Goal: Transaction & Acquisition: Purchase product/service

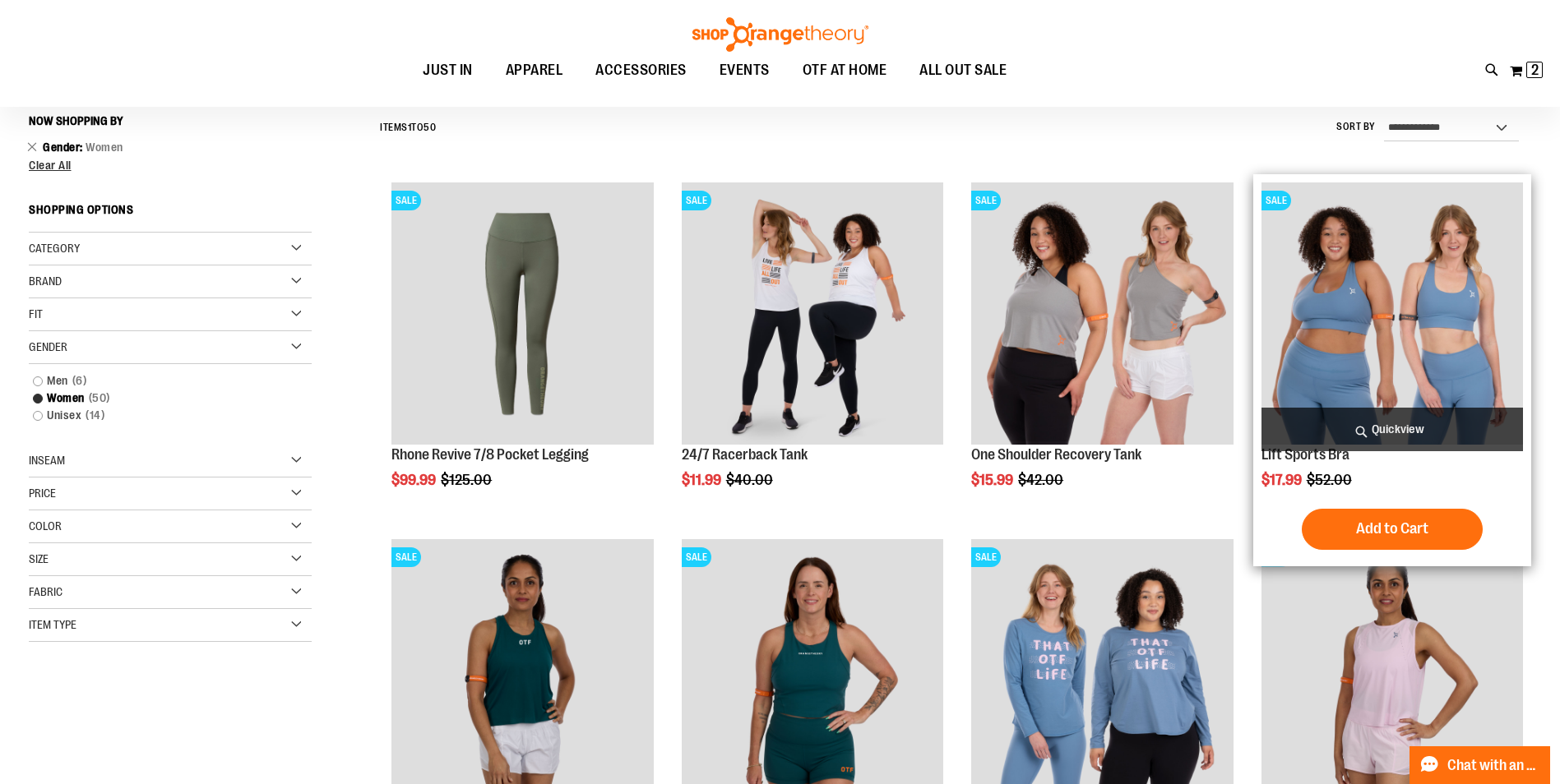
scroll to position [645, 0]
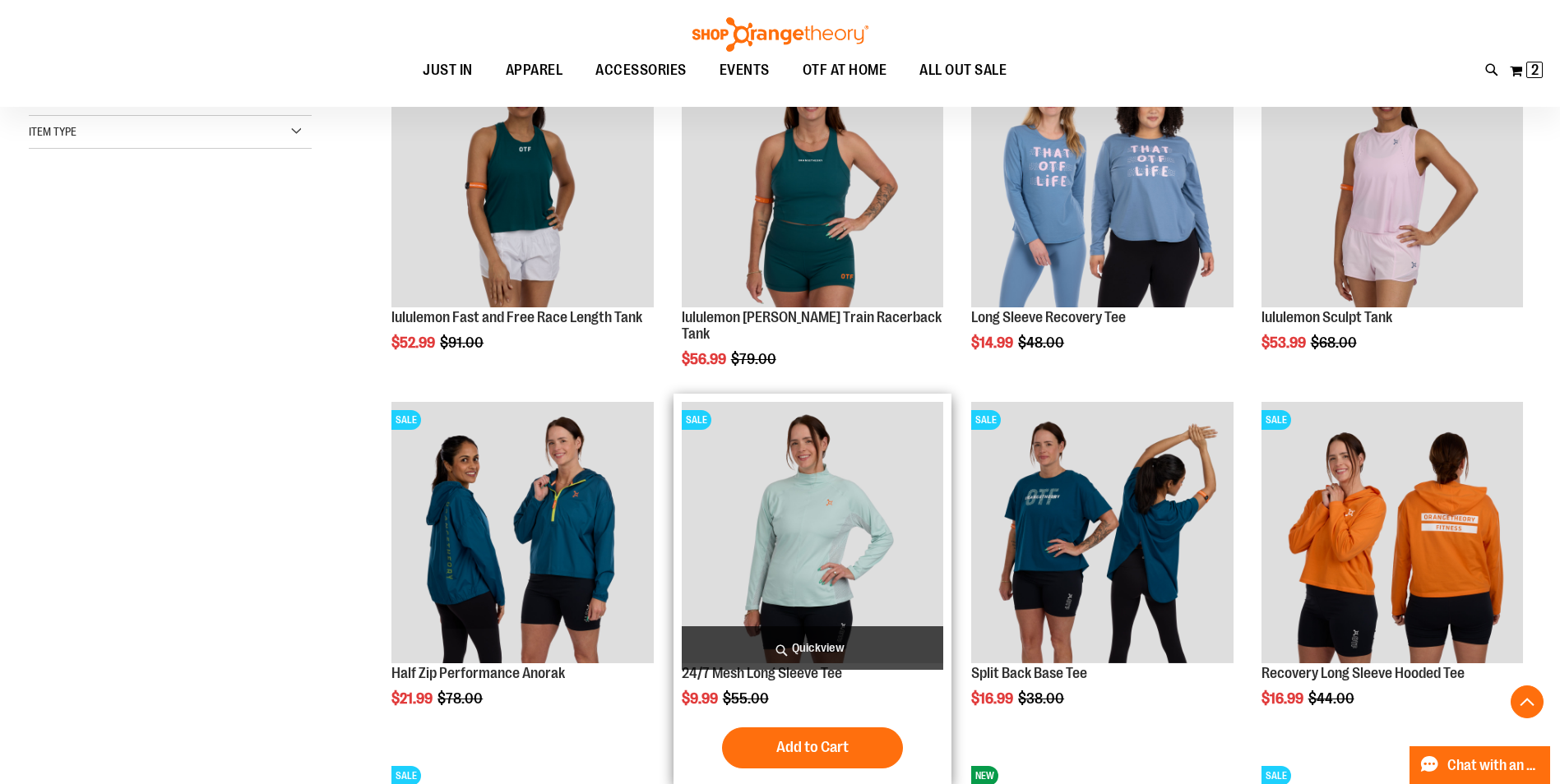
click at [878, 550] on img "product" at bounding box center [812, 532] width 262 height 262
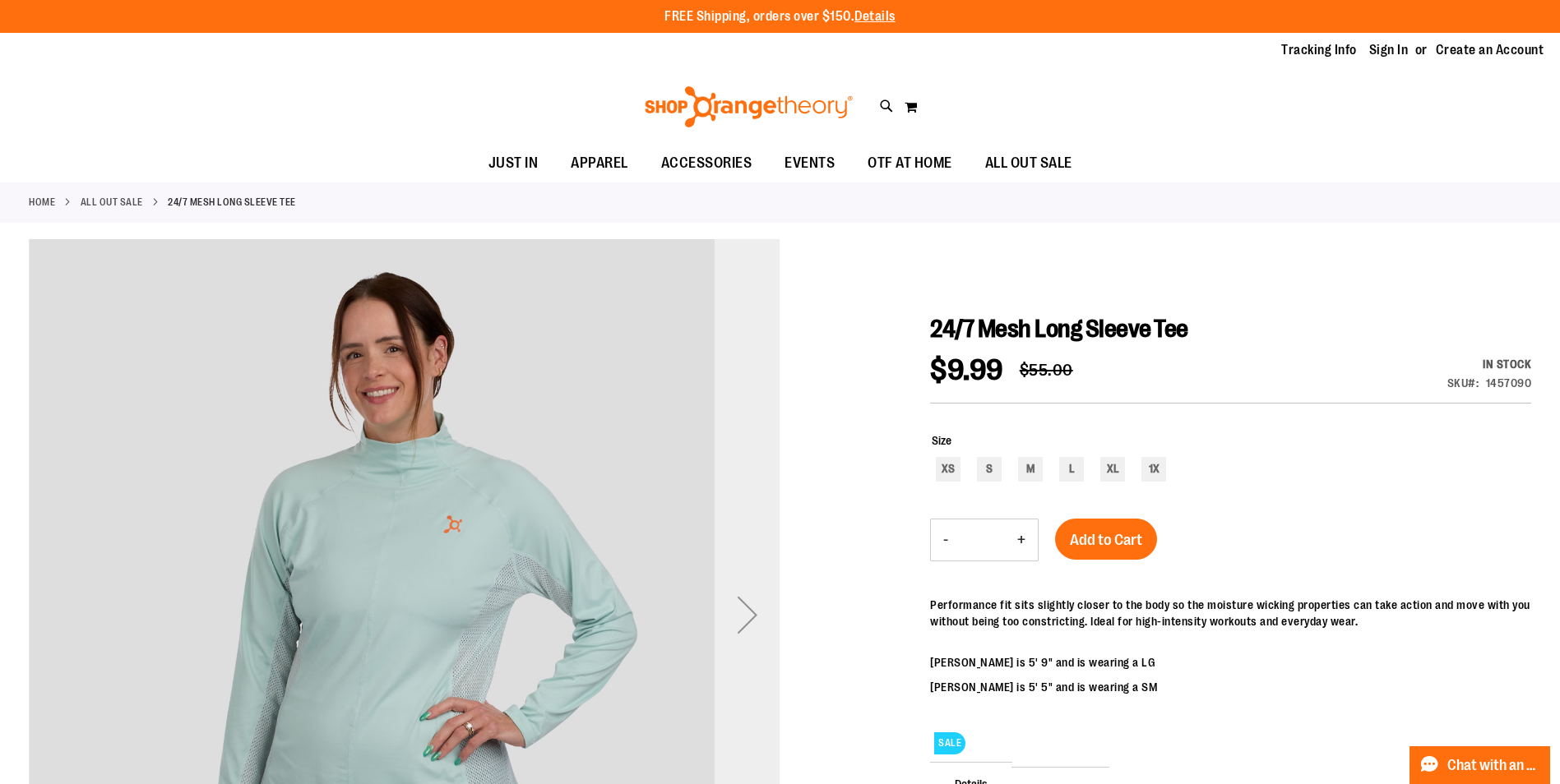
click at [759, 617] on div "Next" at bounding box center [748, 615] width 65 height 65
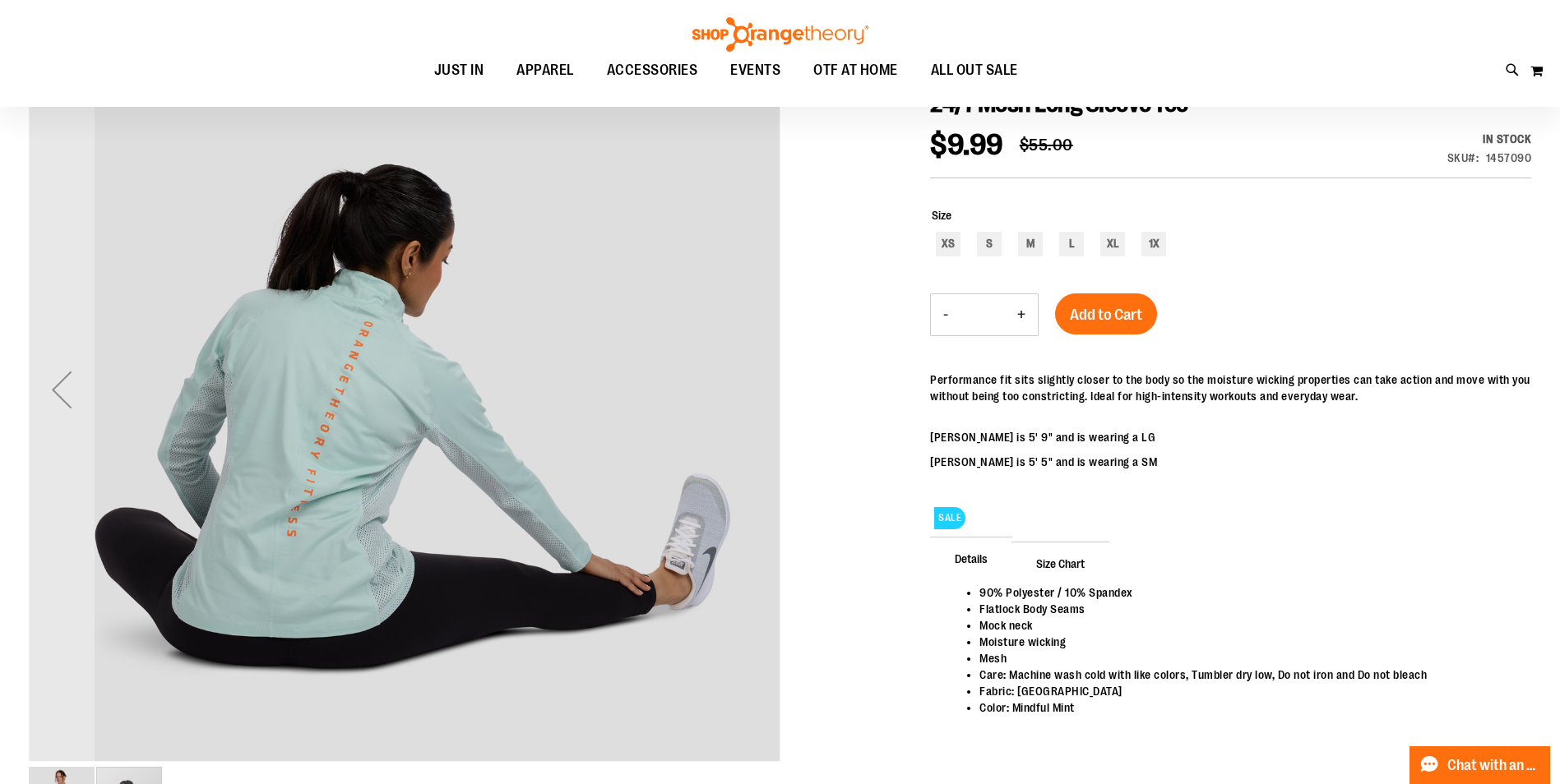
scroll to position [246, 0]
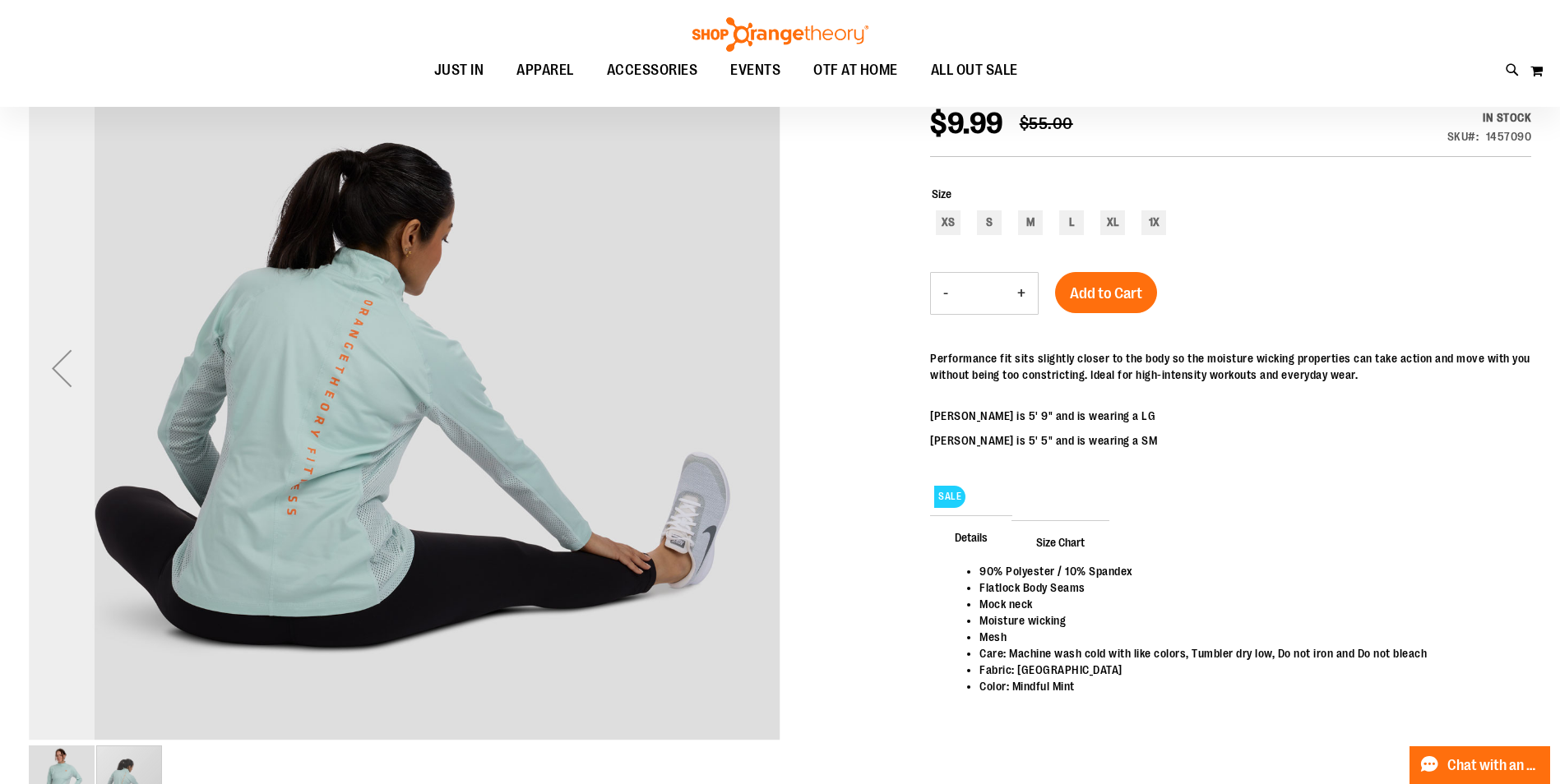
click at [69, 376] on div "Previous" at bounding box center [61, 368] width 65 height 65
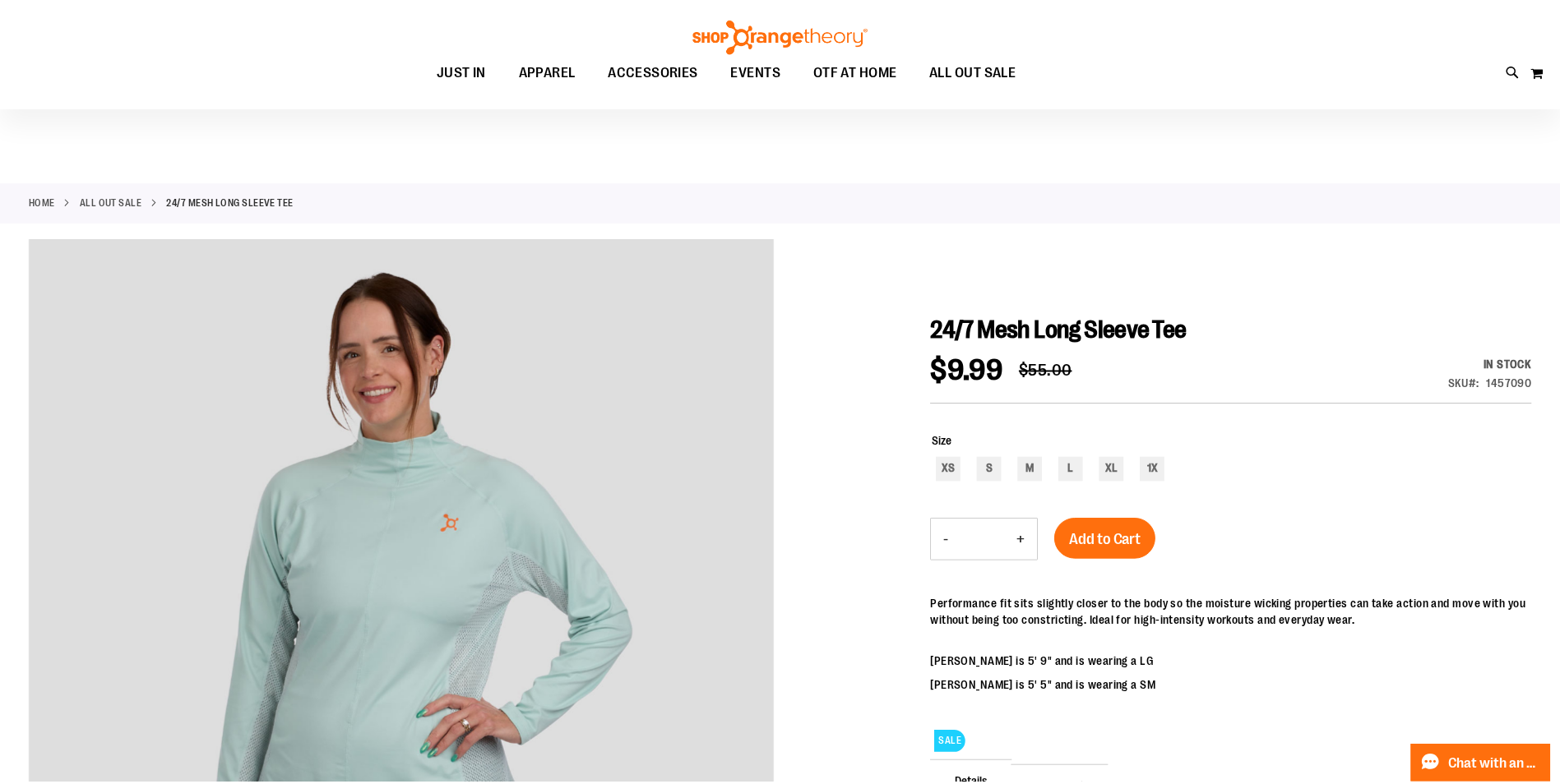
scroll to position [245, 0]
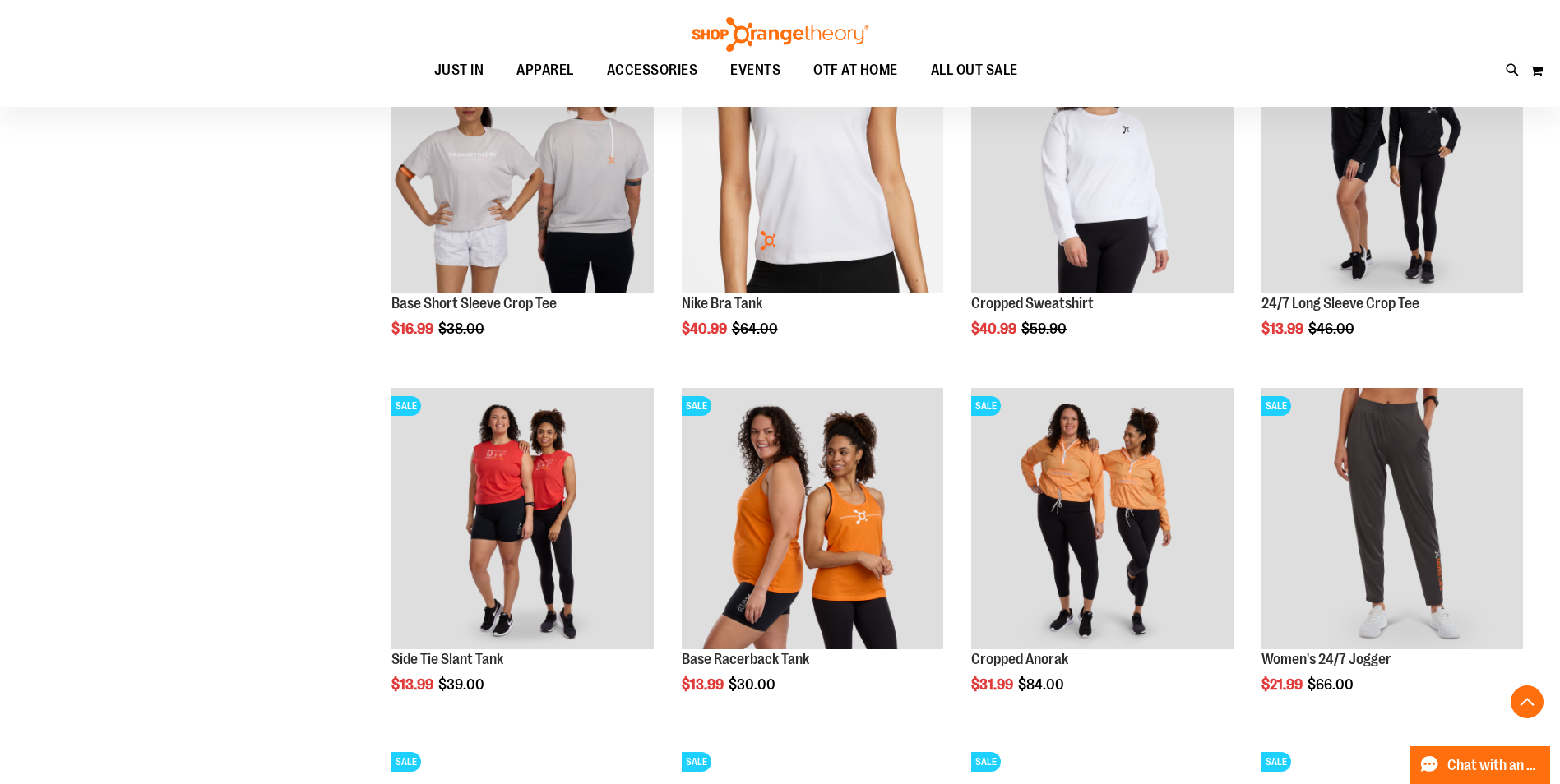
scroll to position [1374, 0]
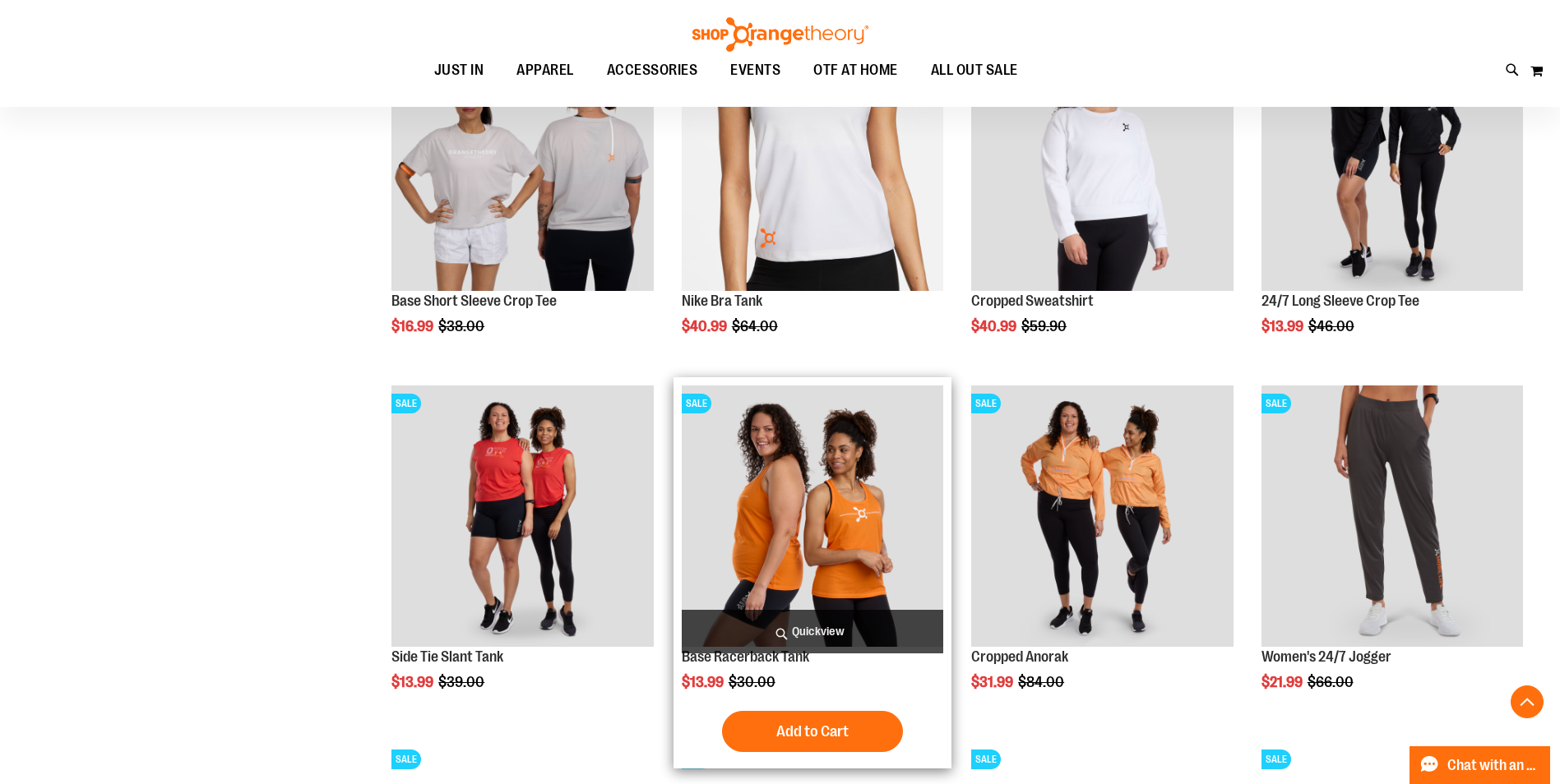
click at [830, 517] on img "product" at bounding box center [812, 516] width 262 height 262
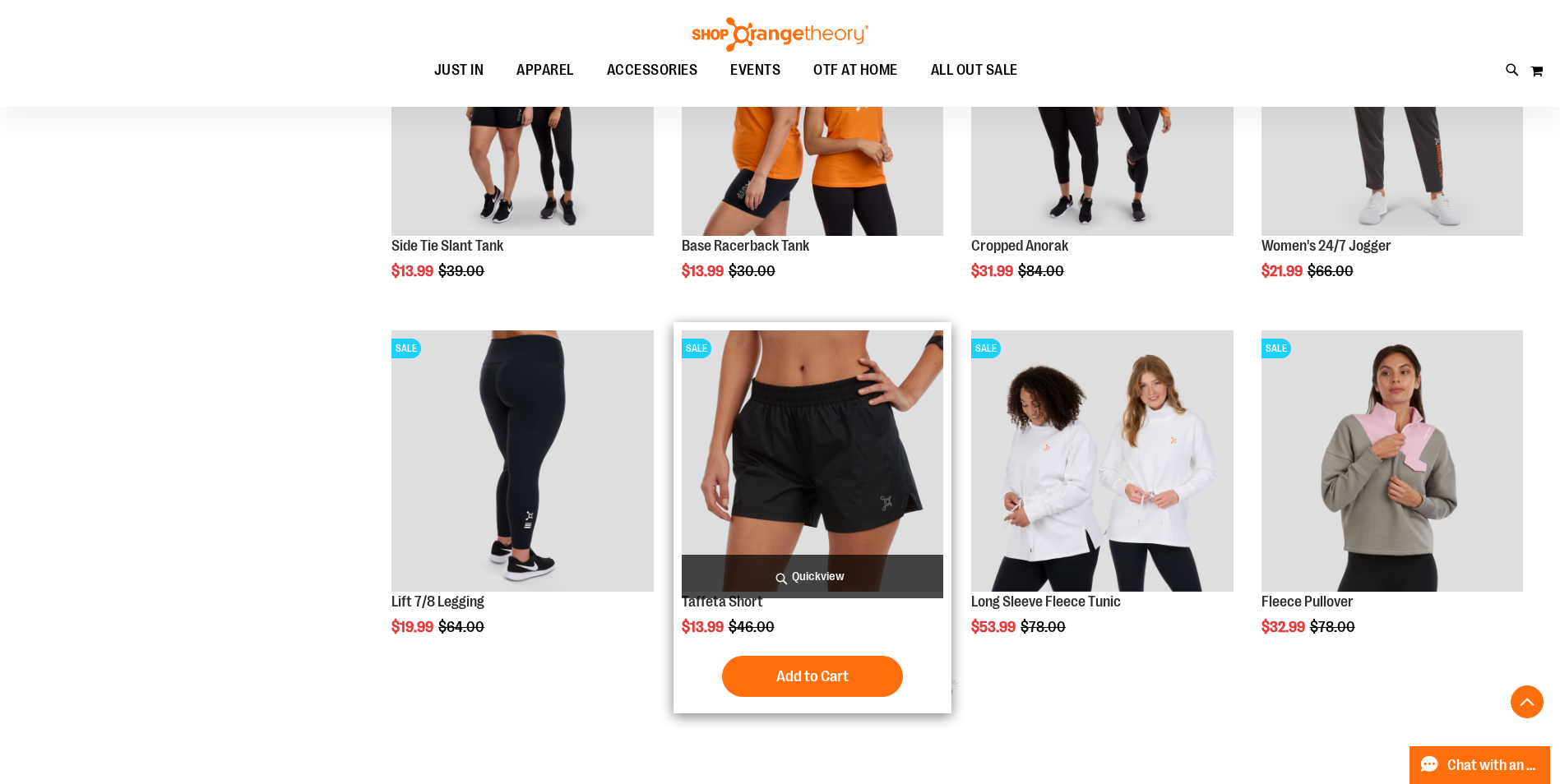
scroll to position [2031, 0]
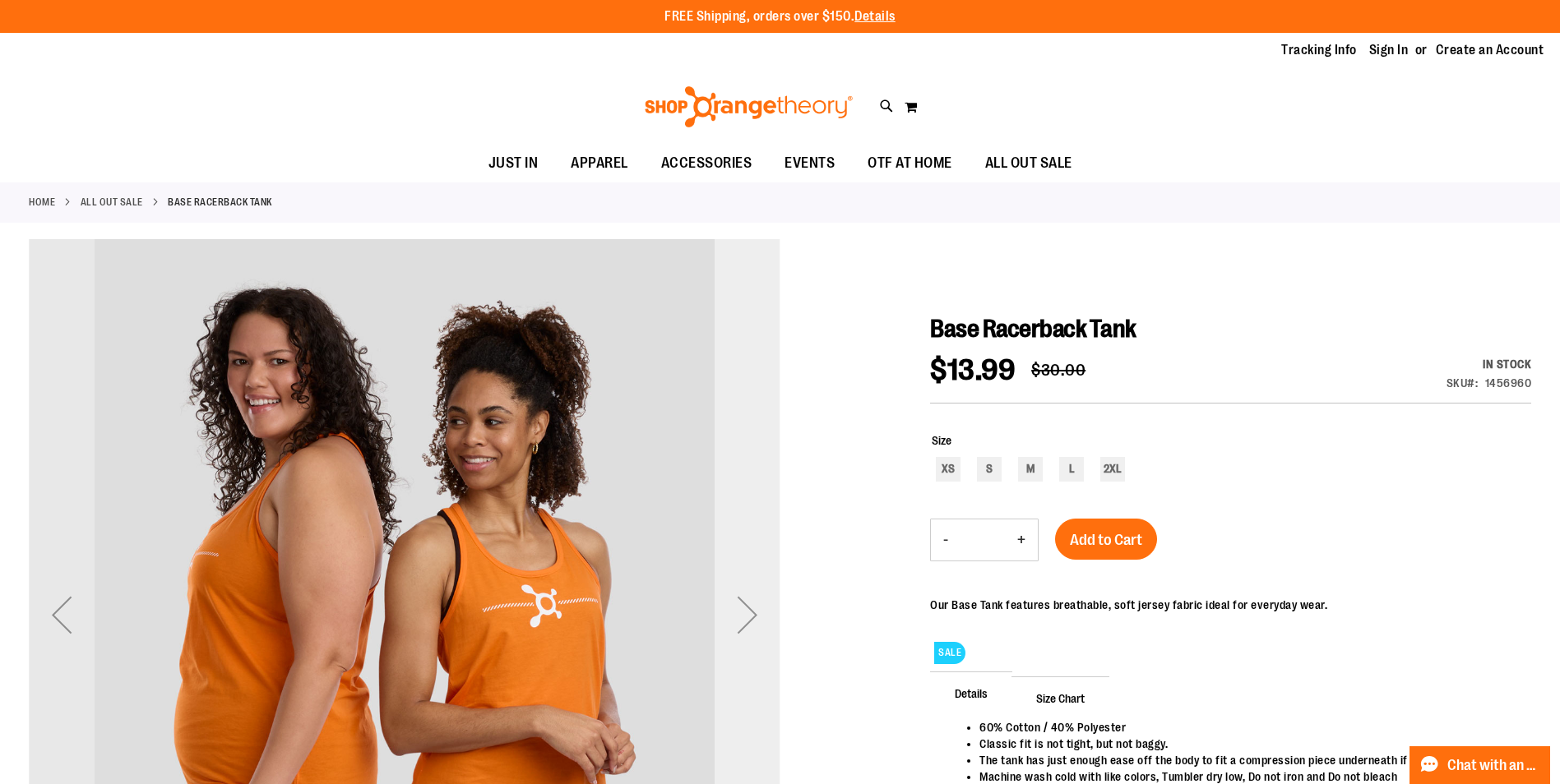
click at [740, 619] on div "Next" at bounding box center [748, 615] width 65 height 65
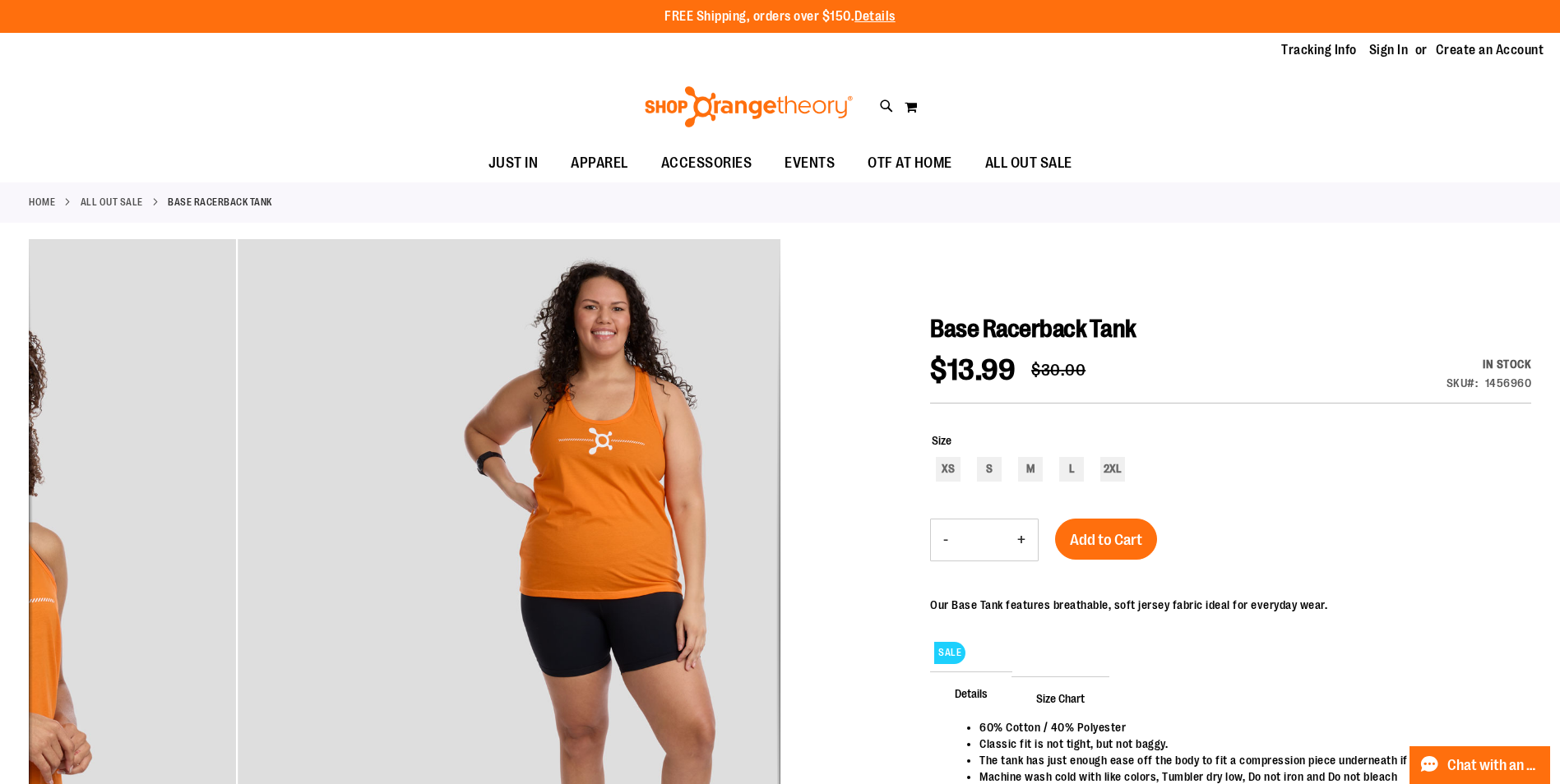
drag, startPoint x: 740, startPoint y: 619, endPoint x: 952, endPoint y: 704, distance: 228.4
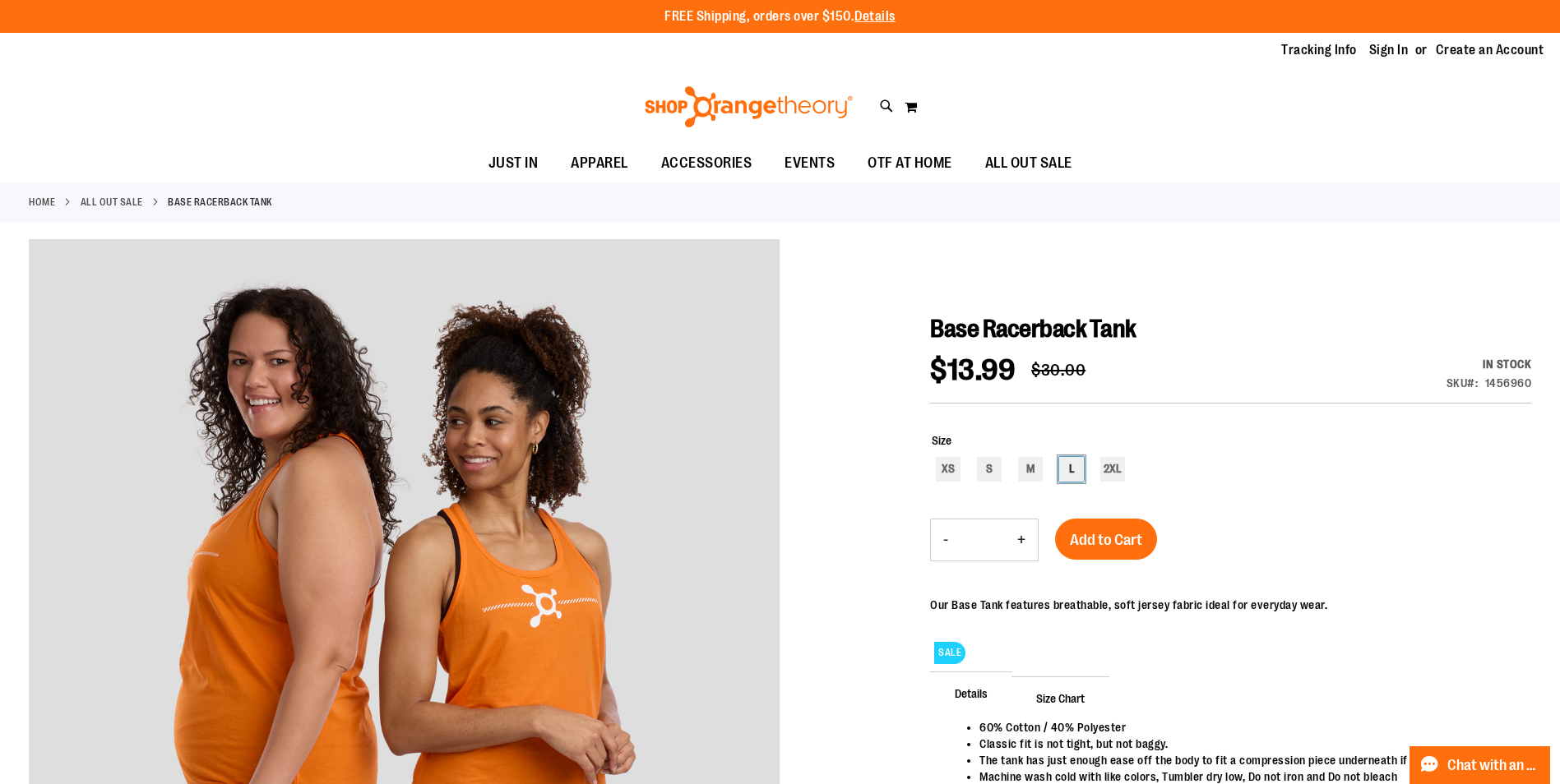
click at [1059, 482] on div "L" at bounding box center [1071, 469] width 25 height 25
type input "***"
click at [1090, 544] on span "Add to Cart" at bounding box center [1106, 540] width 72 height 18
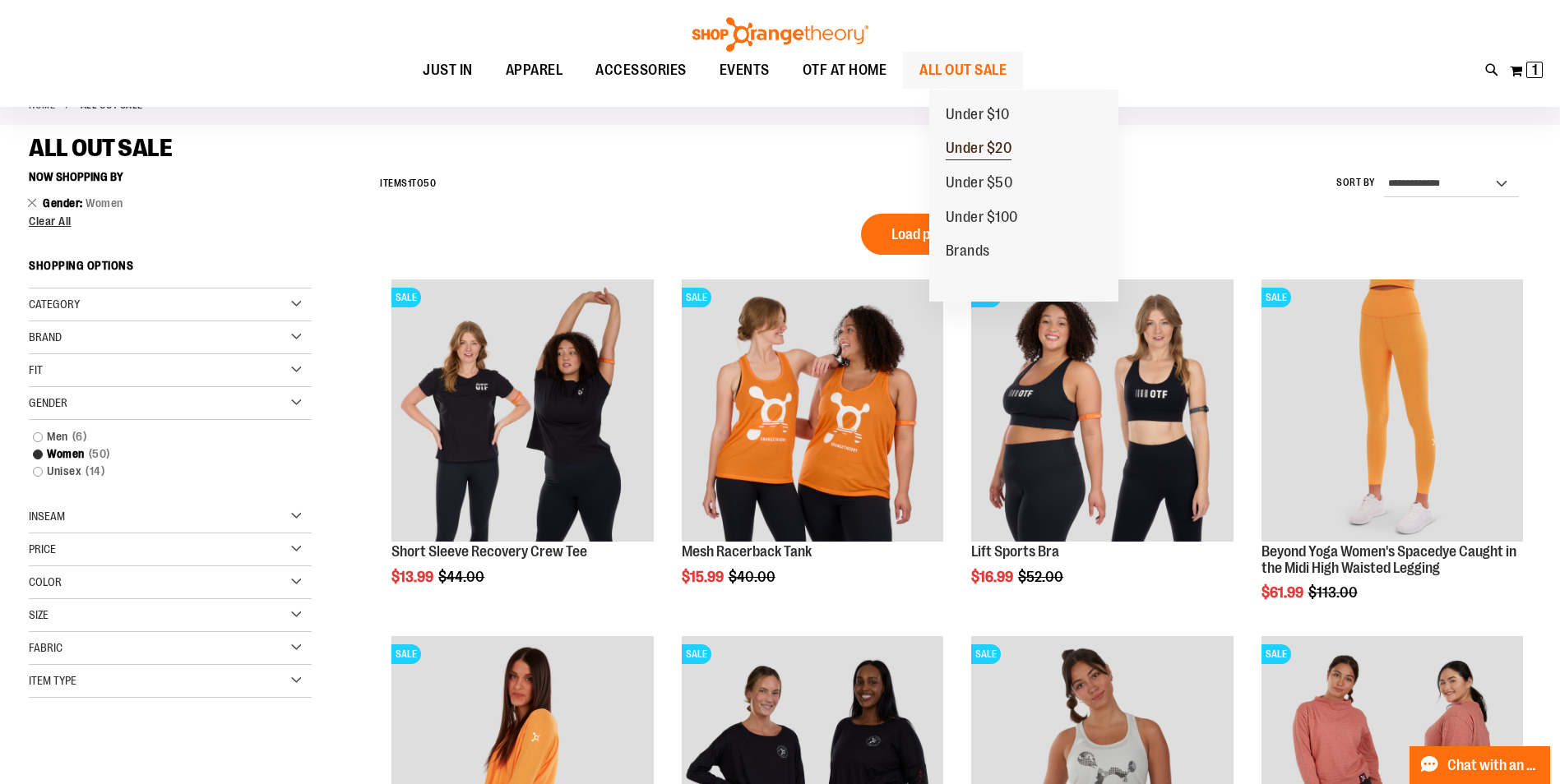
scroll to position [425, 0]
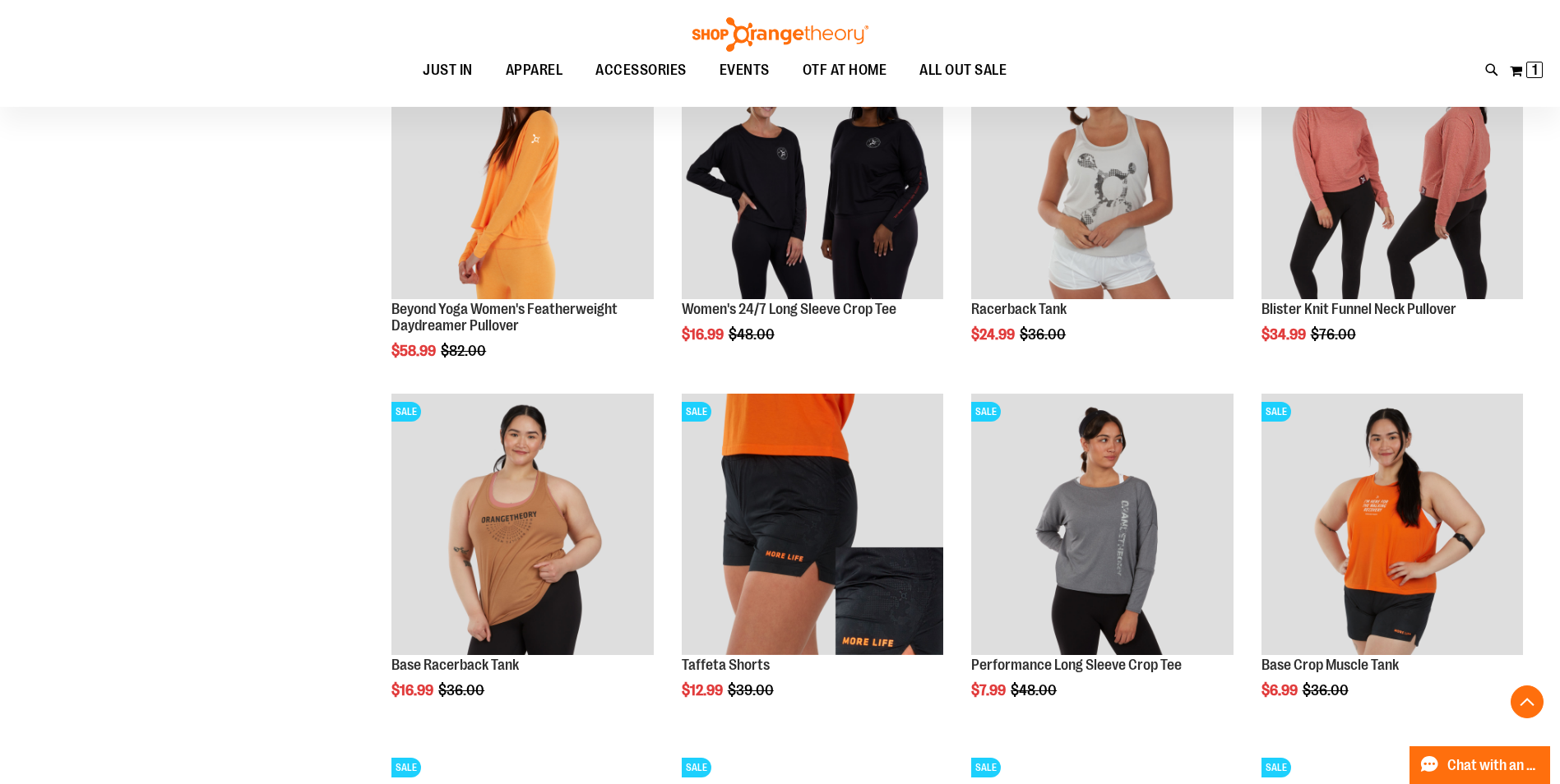
scroll to position [918, 0]
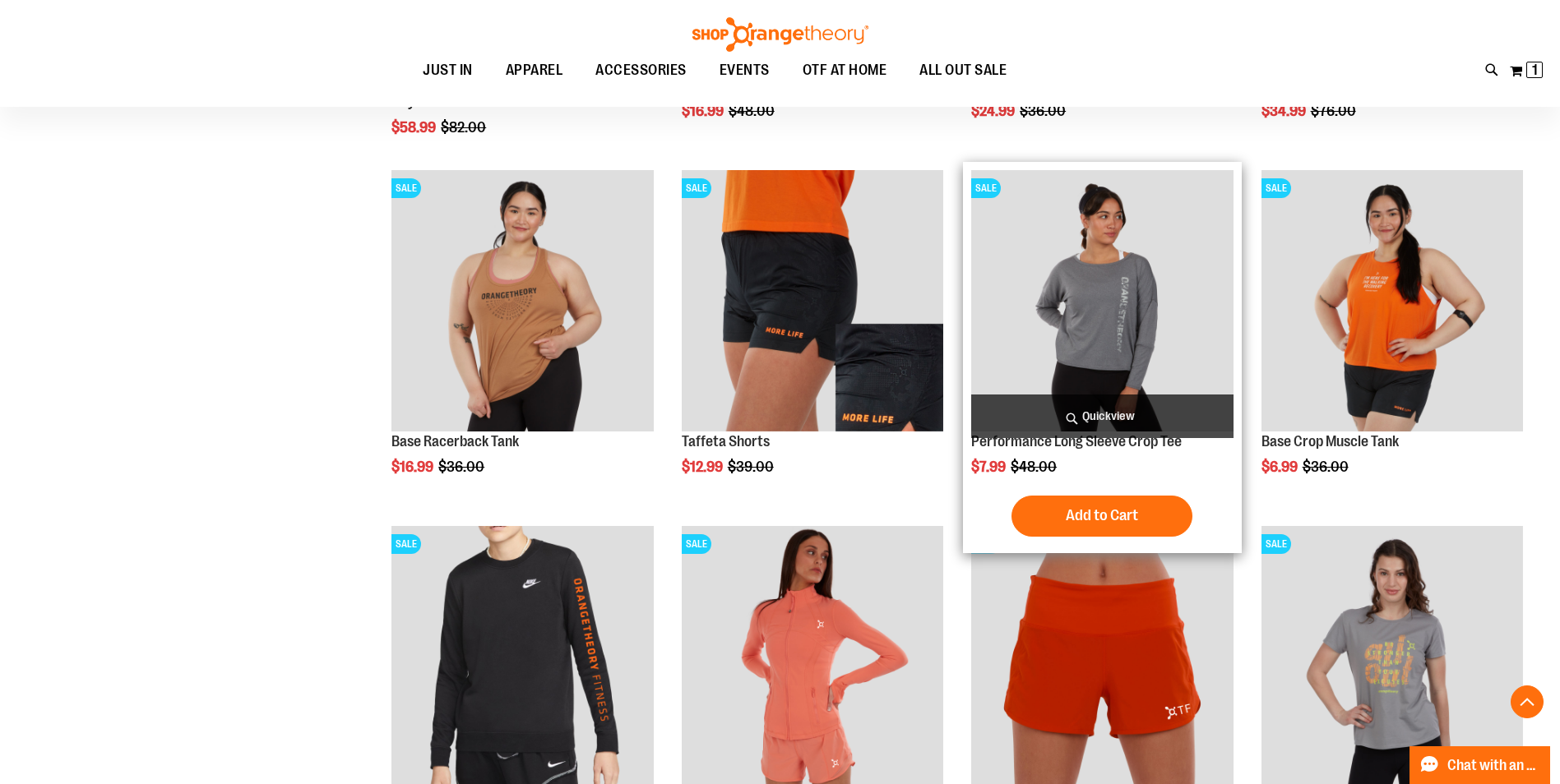
click at [1162, 272] on img "product" at bounding box center [1102, 301] width 262 height 262
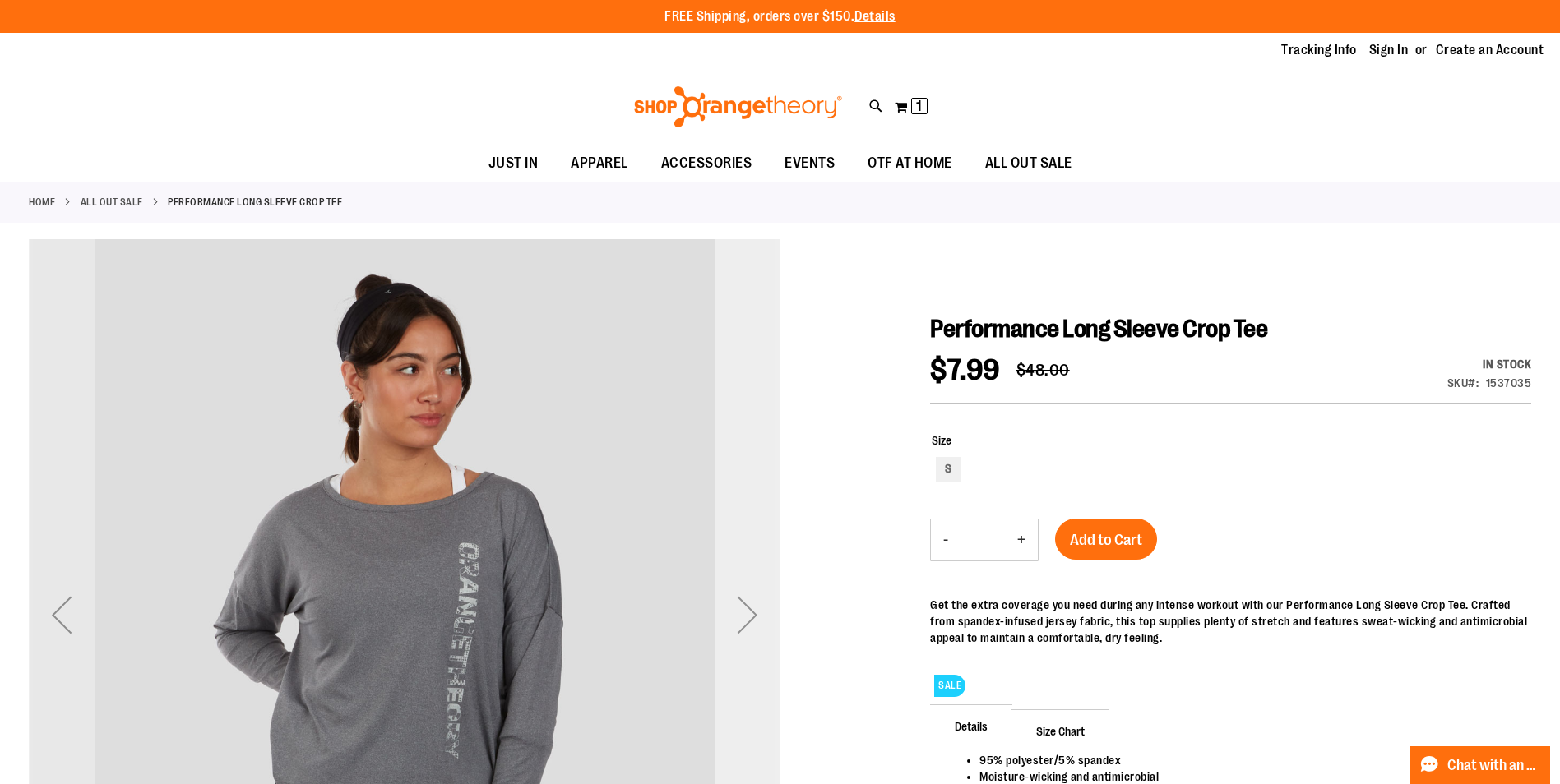
click at [724, 605] on div "Next" at bounding box center [748, 615] width 65 height 65
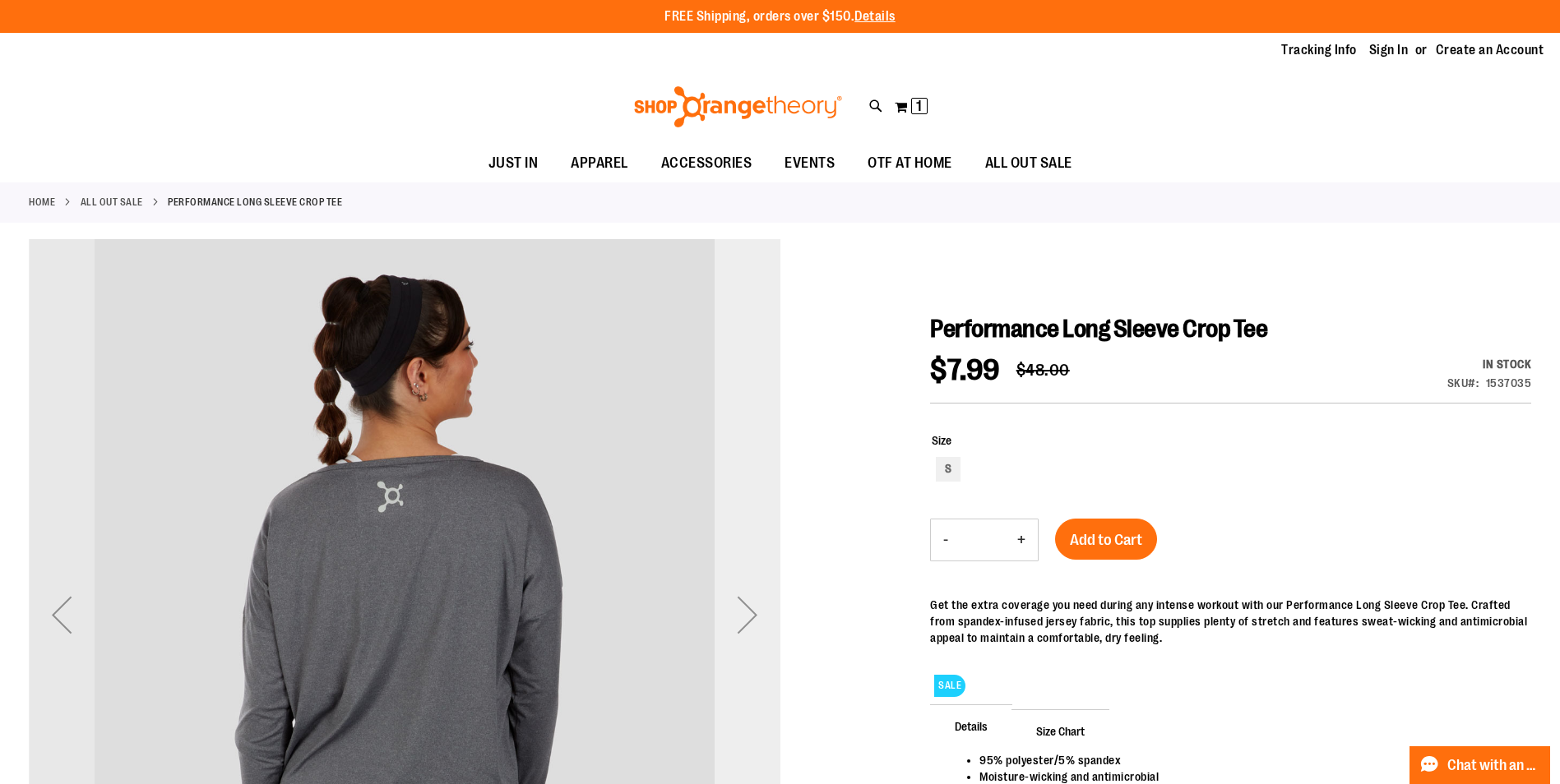
click at [724, 605] on div "Next" at bounding box center [748, 615] width 65 height 65
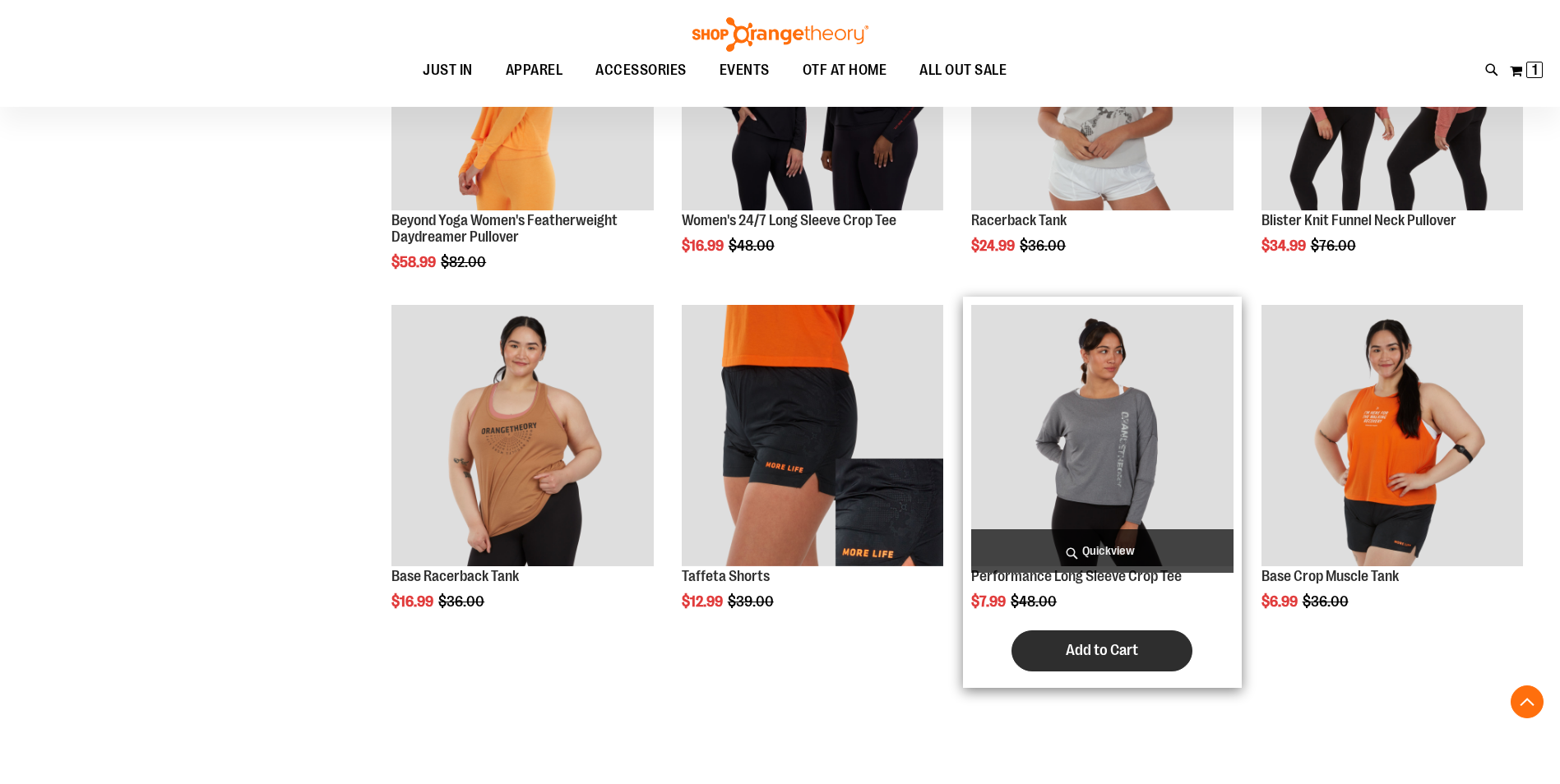
scroll to position [546, 0]
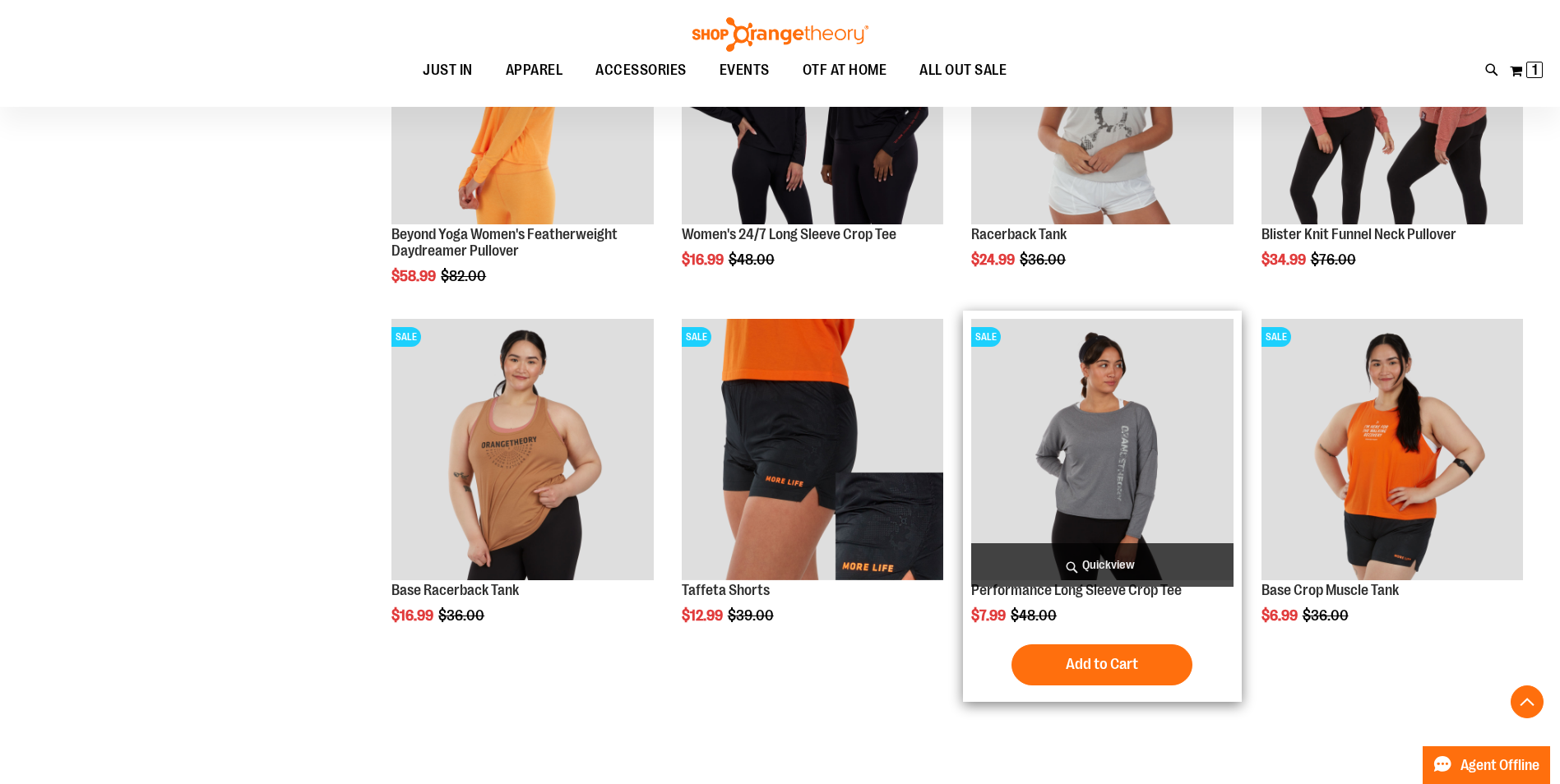
click at [1088, 414] on img "product" at bounding box center [1102, 450] width 262 height 262
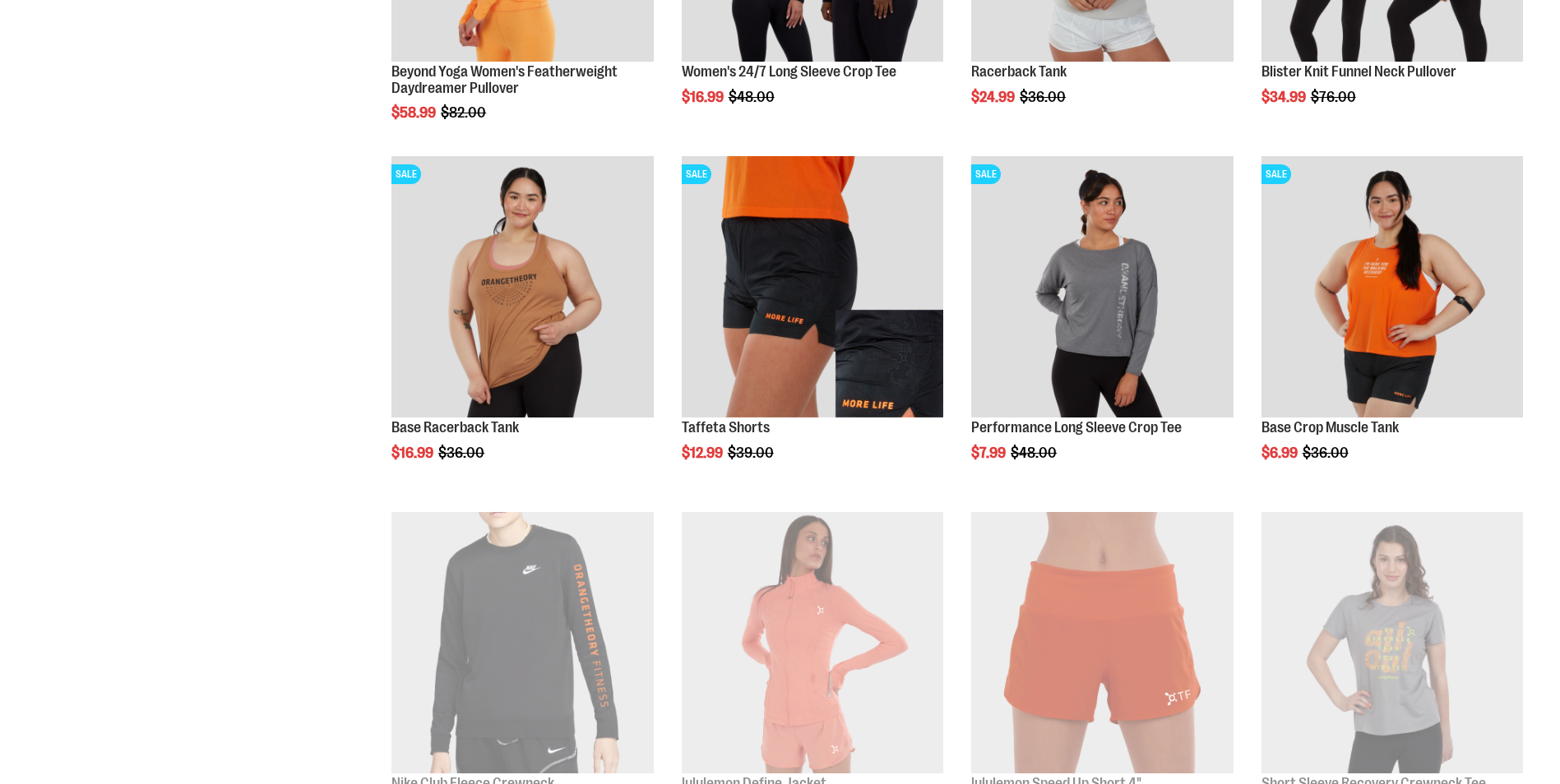
scroll to position [546, 0]
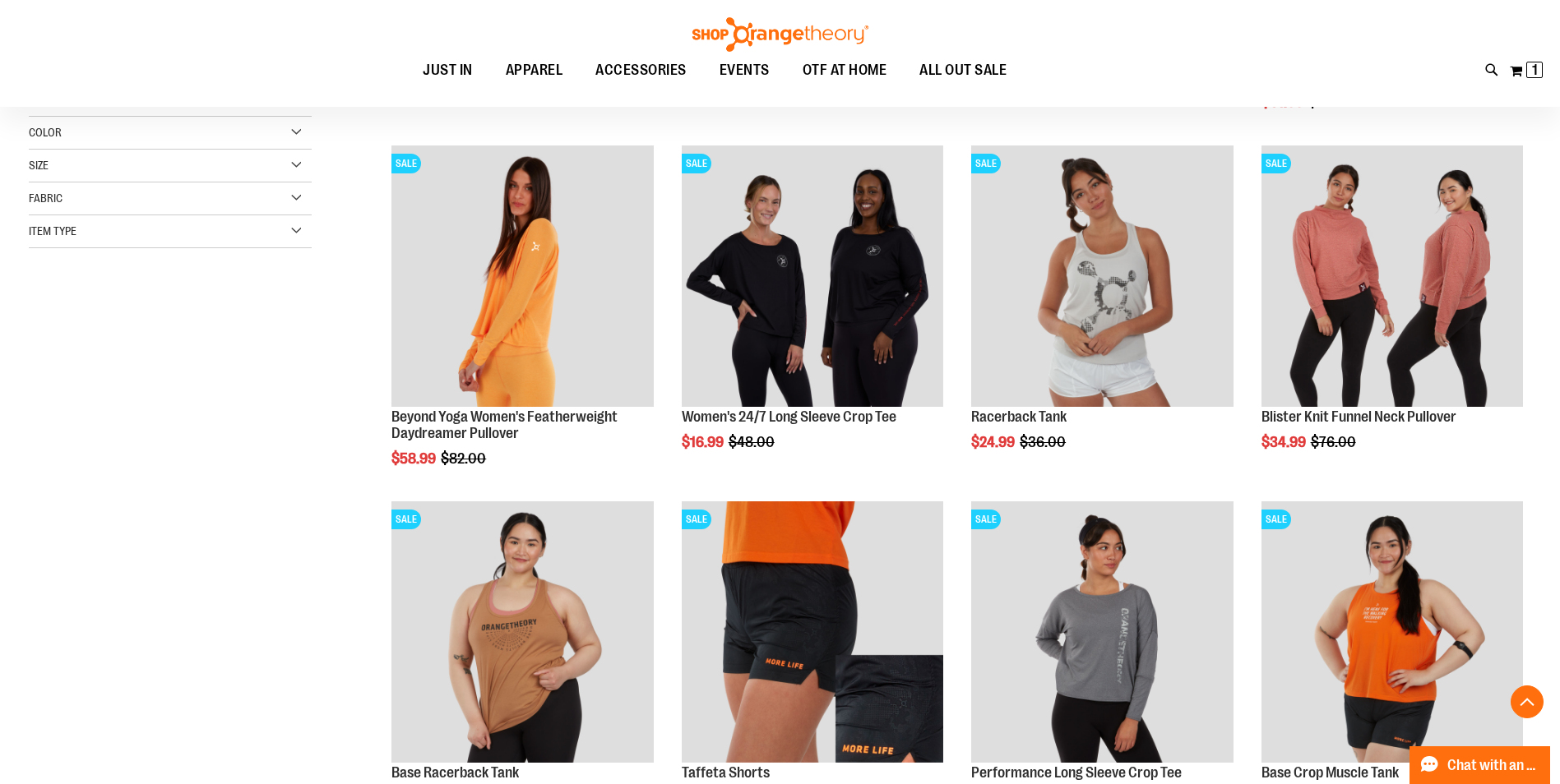
click at [298, 166] on div "Size" at bounding box center [170, 166] width 283 height 33
click at [113, 206] on div "M" at bounding box center [102, 207] width 25 height 25
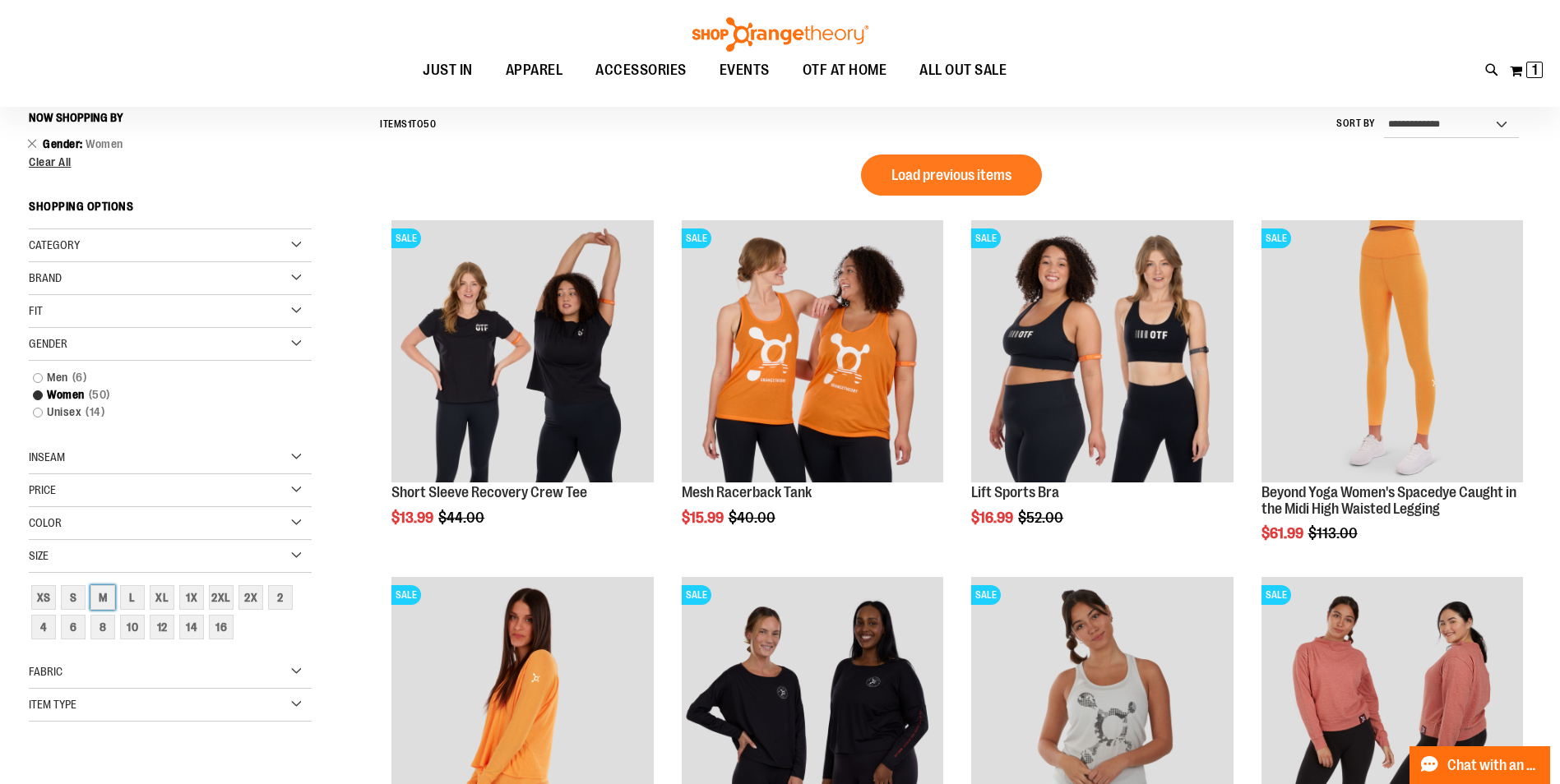
scroll to position [153, 0]
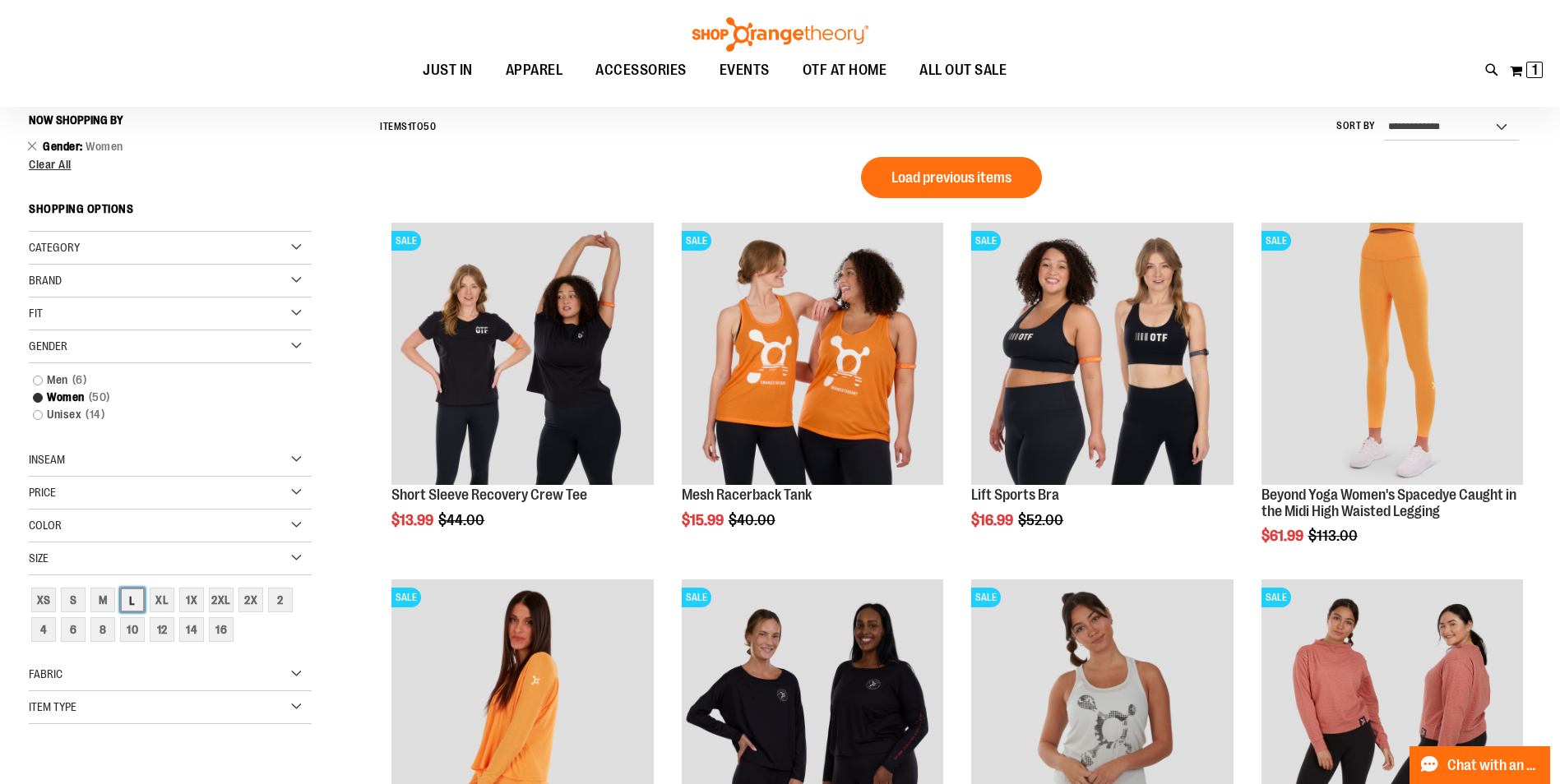
click at [140, 607] on div "L" at bounding box center [132, 600] width 25 height 25
click at [109, 604] on div "M" at bounding box center [102, 600] width 25 height 25
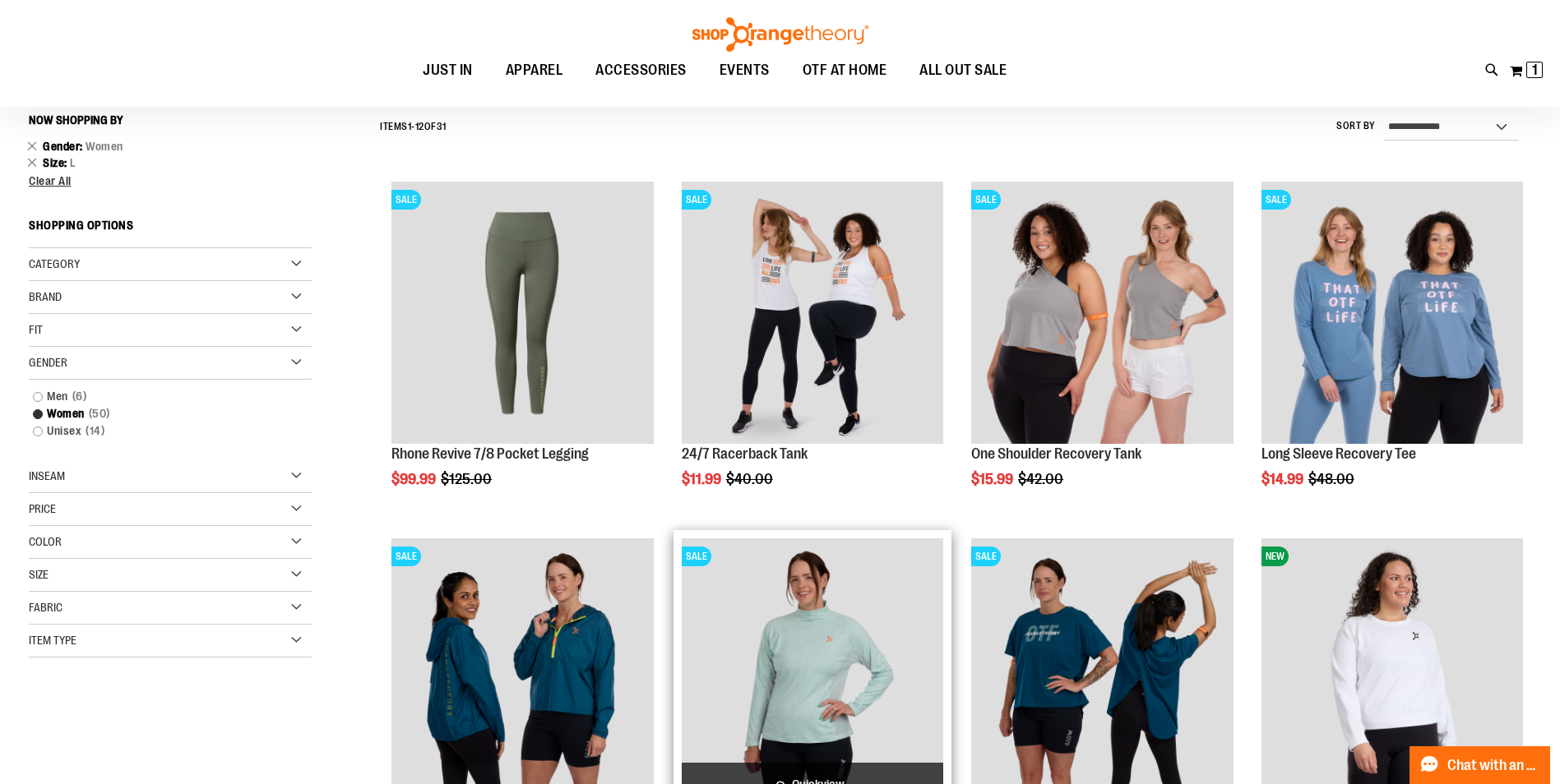
scroll to position [399, 0]
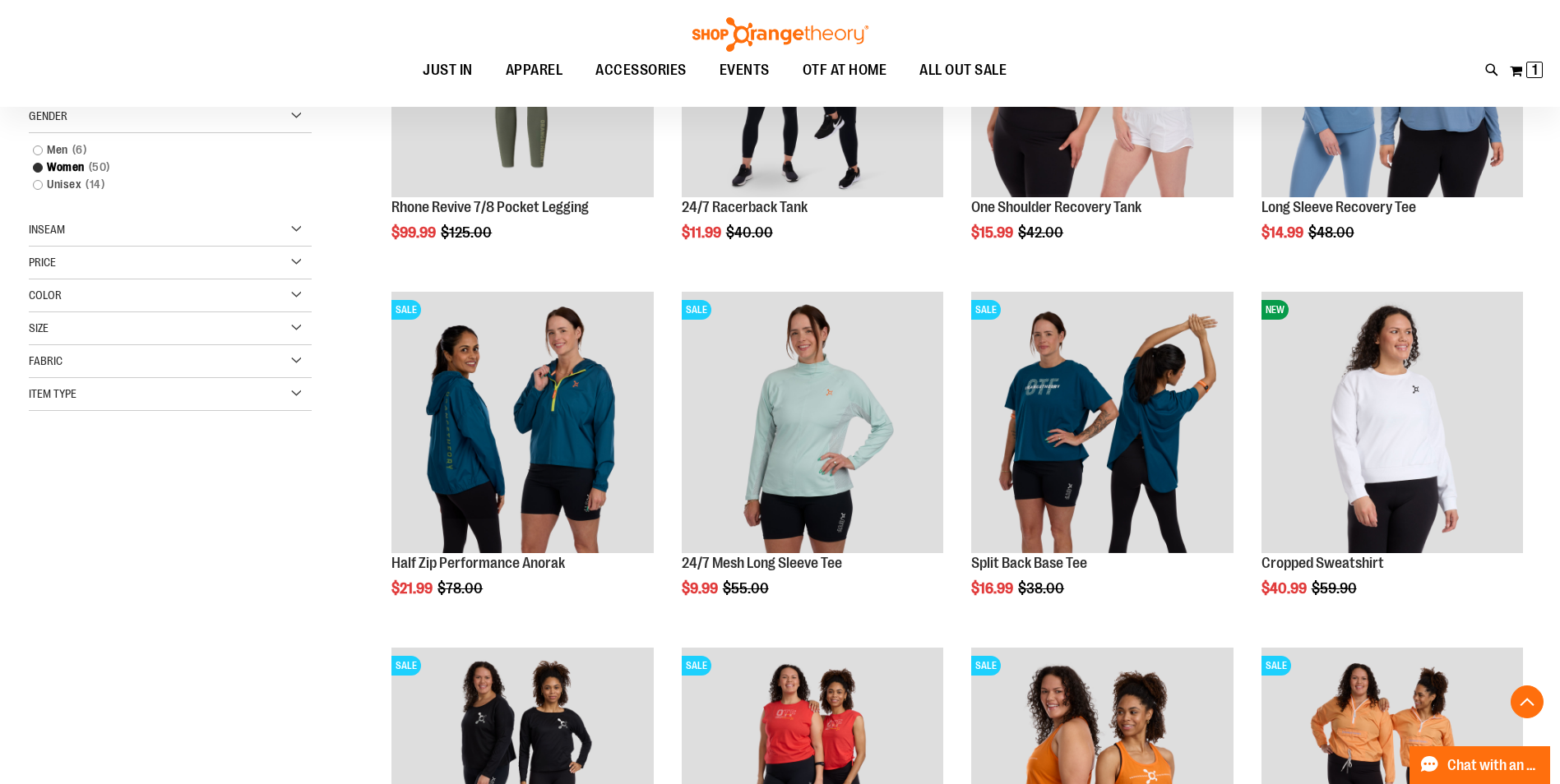
click at [293, 326] on div "Size" at bounding box center [170, 328] width 283 height 33
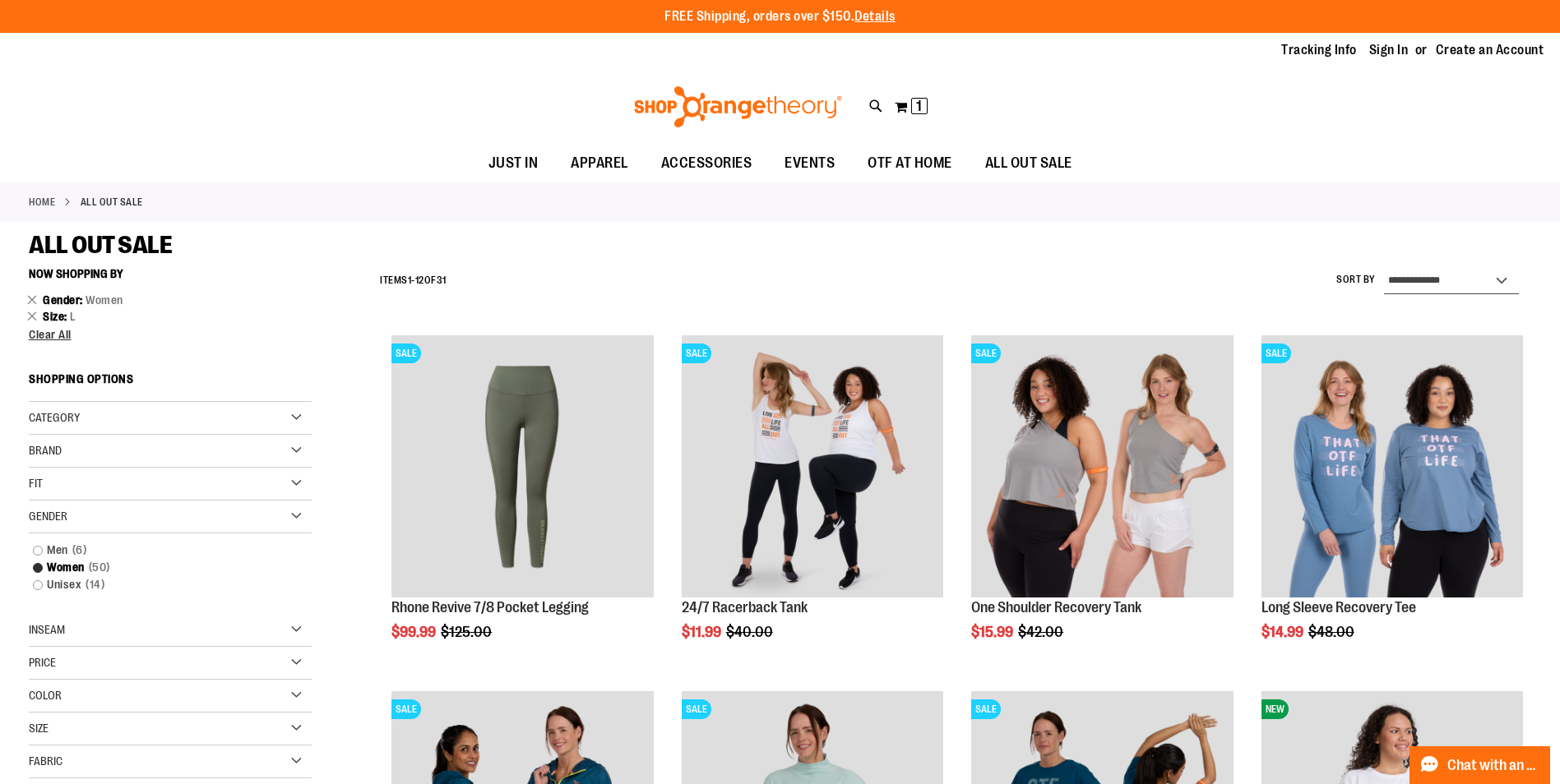
click at [1439, 280] on select "**********" at bounding box center [1451, 280] width 135 height 27
select select "*********"
click at [1383, 268] on select "**********" at bounding box center [1451, 280] width 135 height 27
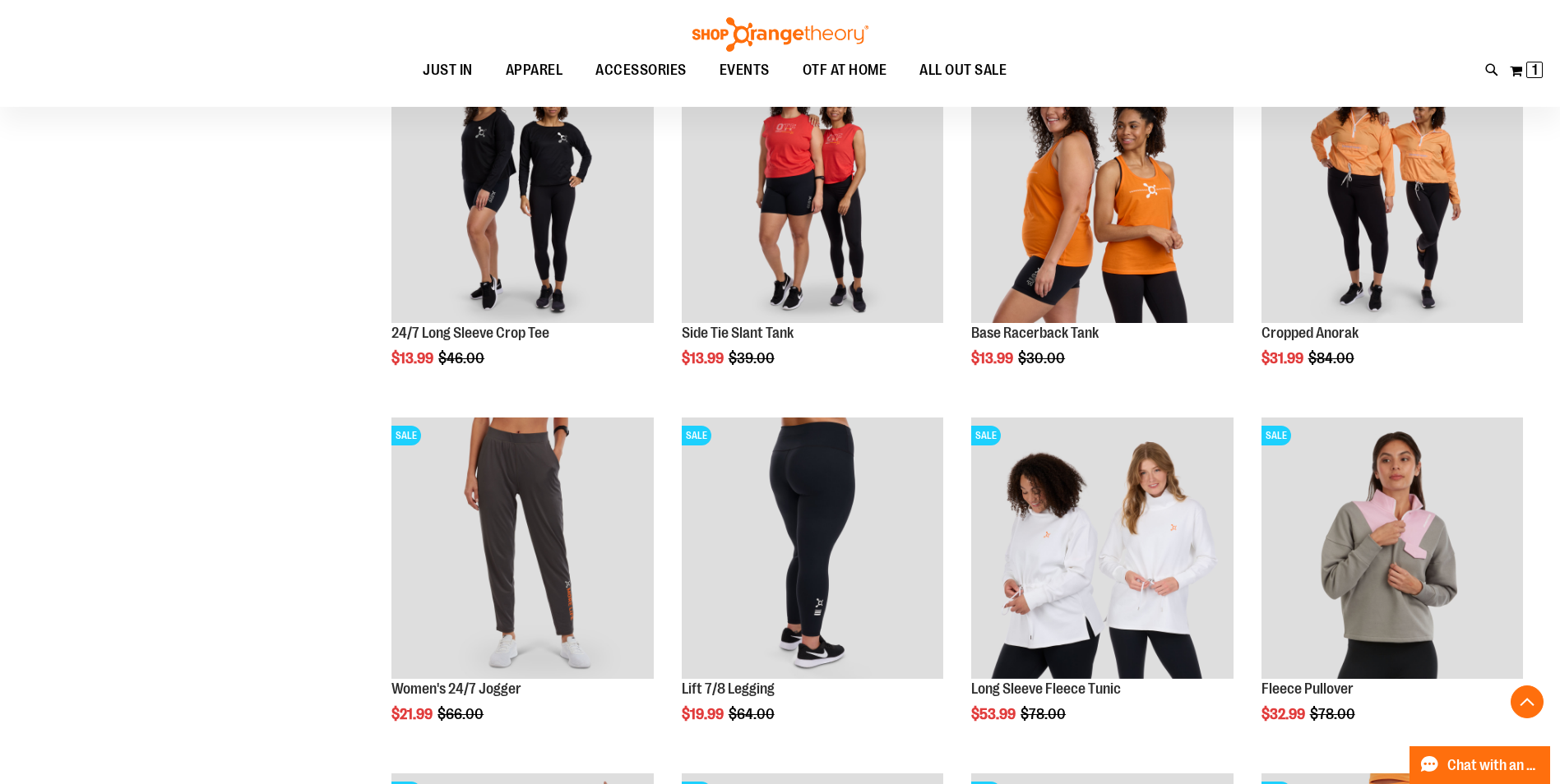
scroll to position [1057, 0]
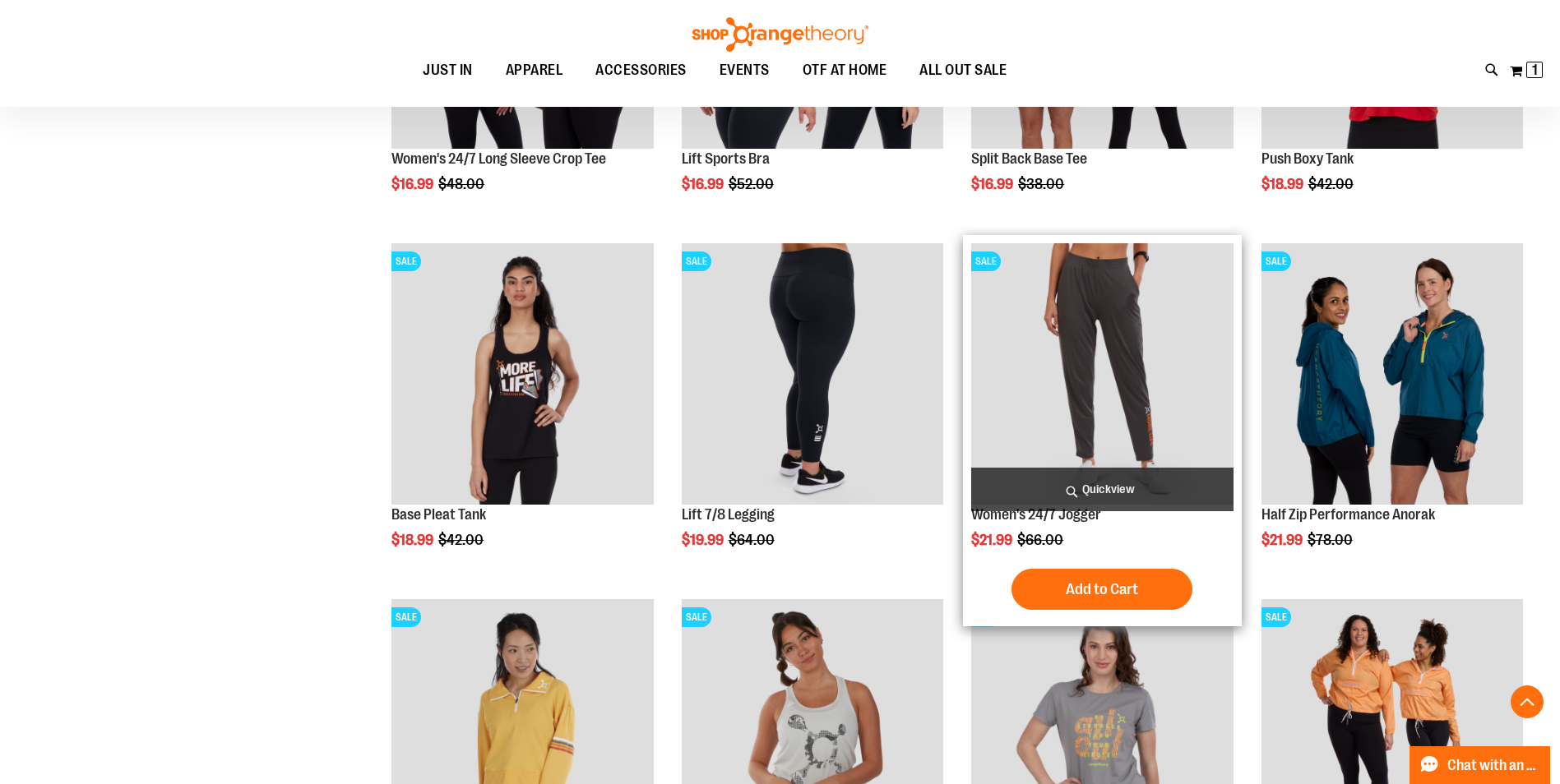
scroll to position [1571, 0]
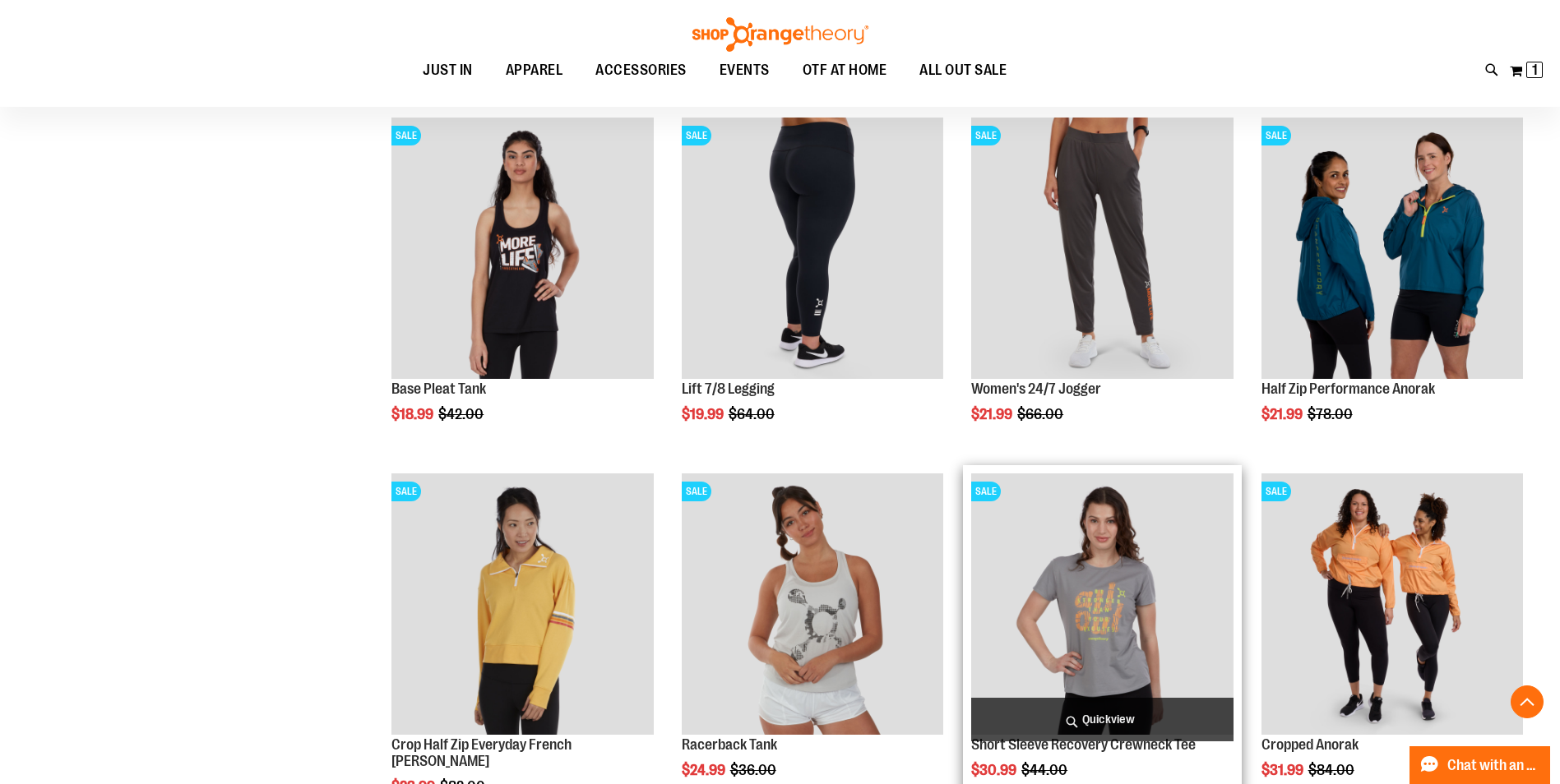
scroll to position [1736, 0]
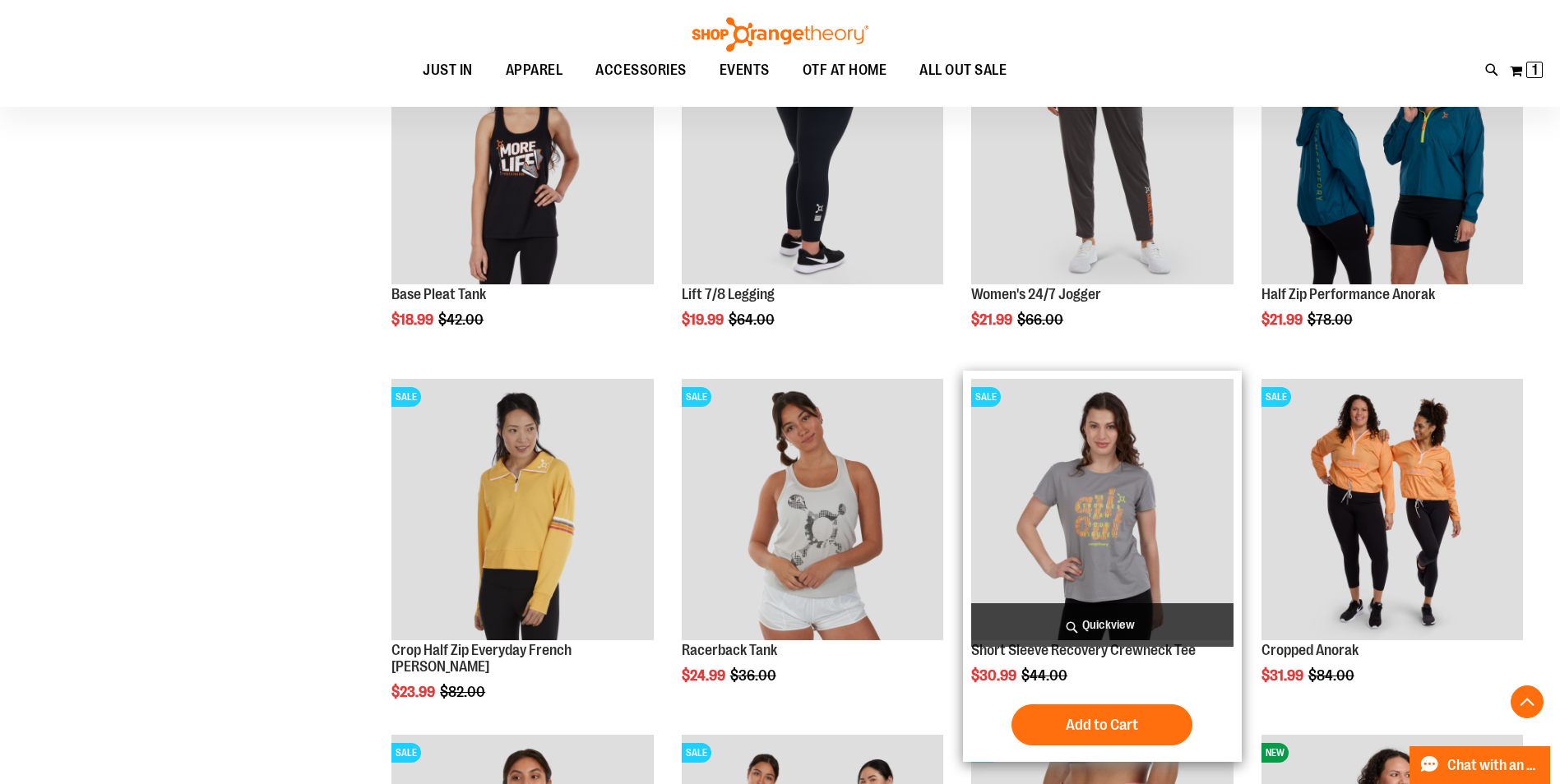
click at [1142, 464] on img "product" at bounding box center [1102, 509] width 262 height 262
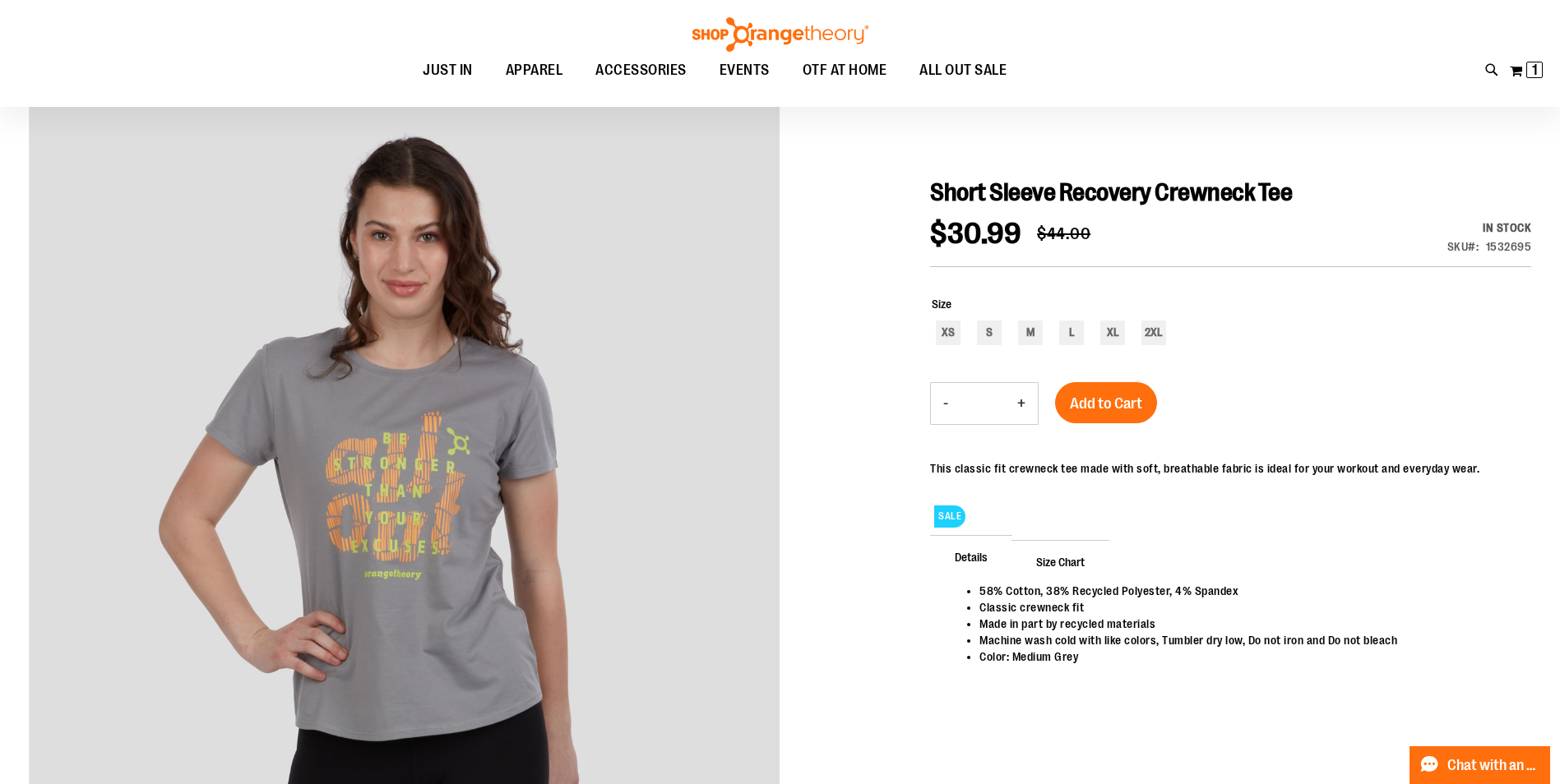
scroll to position [164, 0]
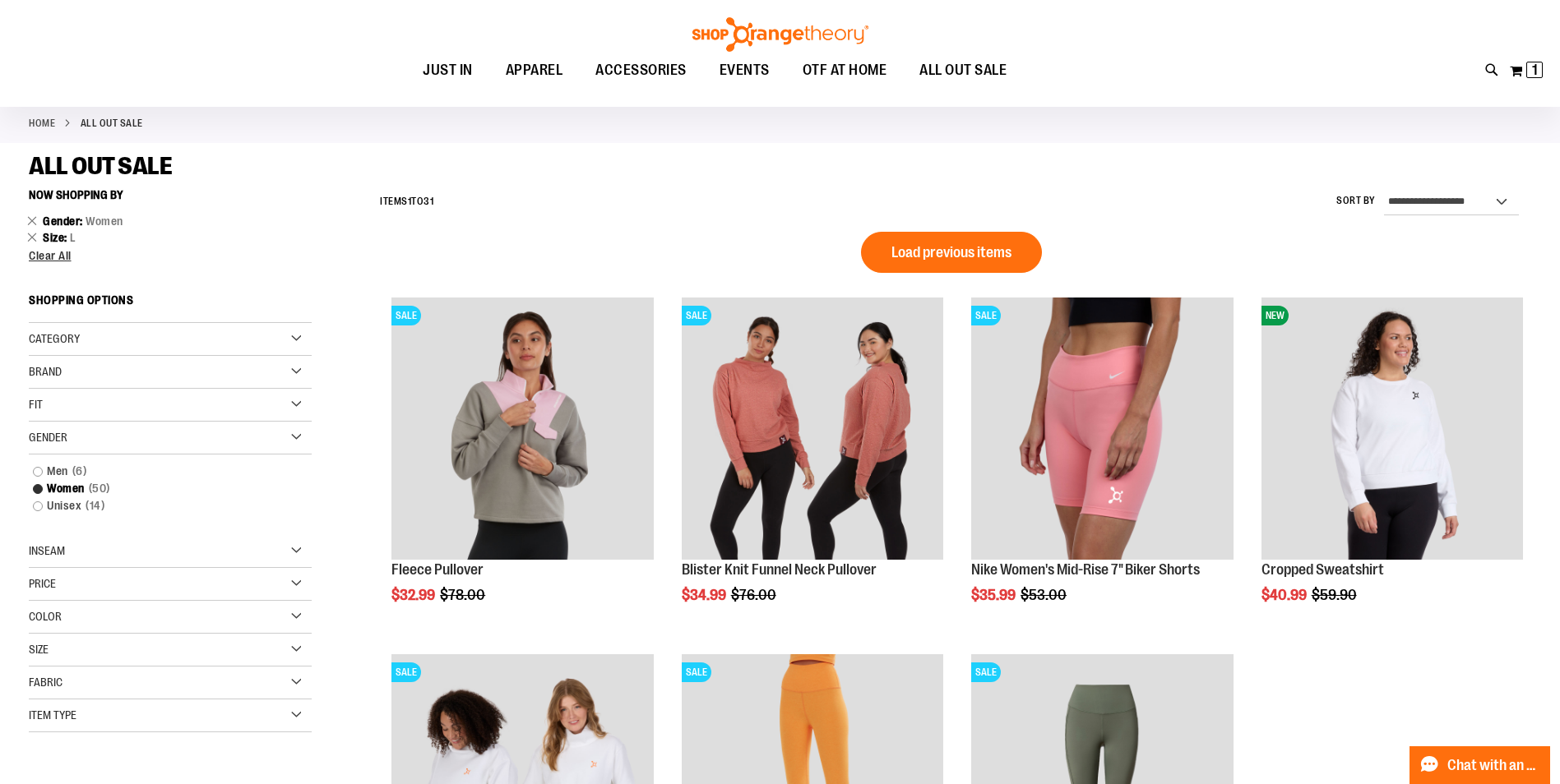
scroll to position [164, 0]
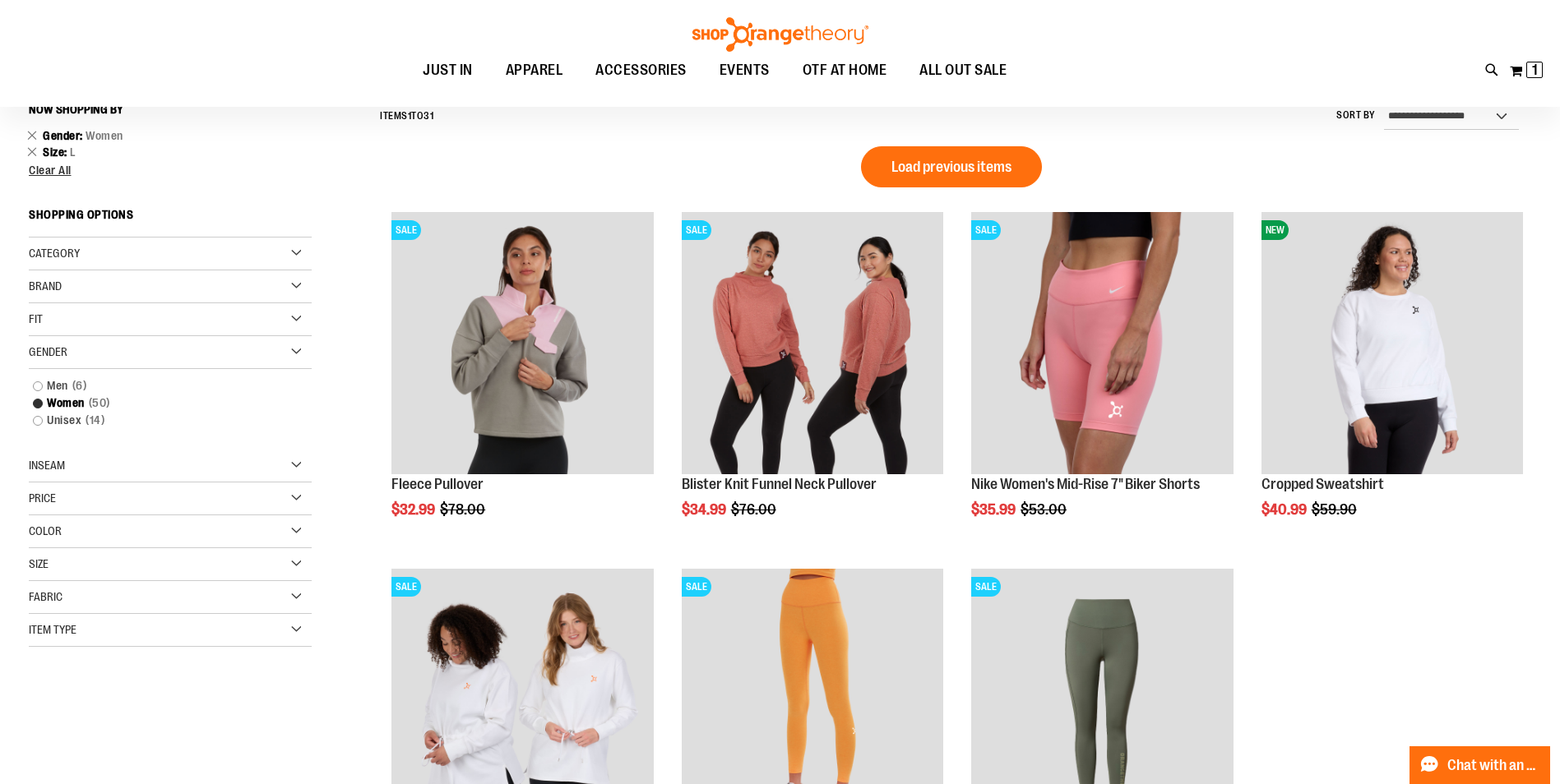
click at [97, 561] on div "Size" at bounding box center [170, 564] width 283 height 33
click at [98, 602] on div "M" at bounding box center [102, 606] width 25 height 25
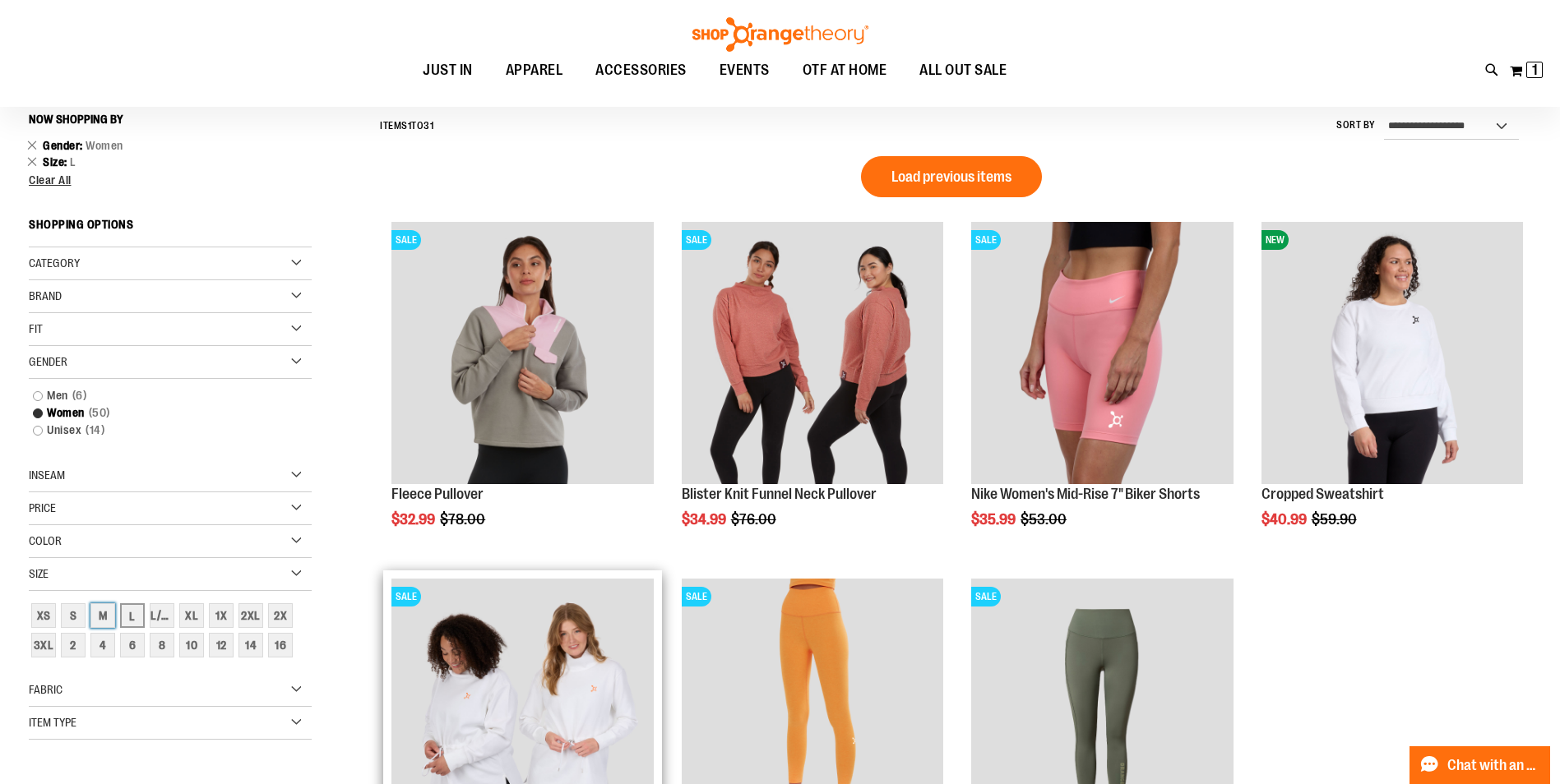
scroll to position [153, 0]
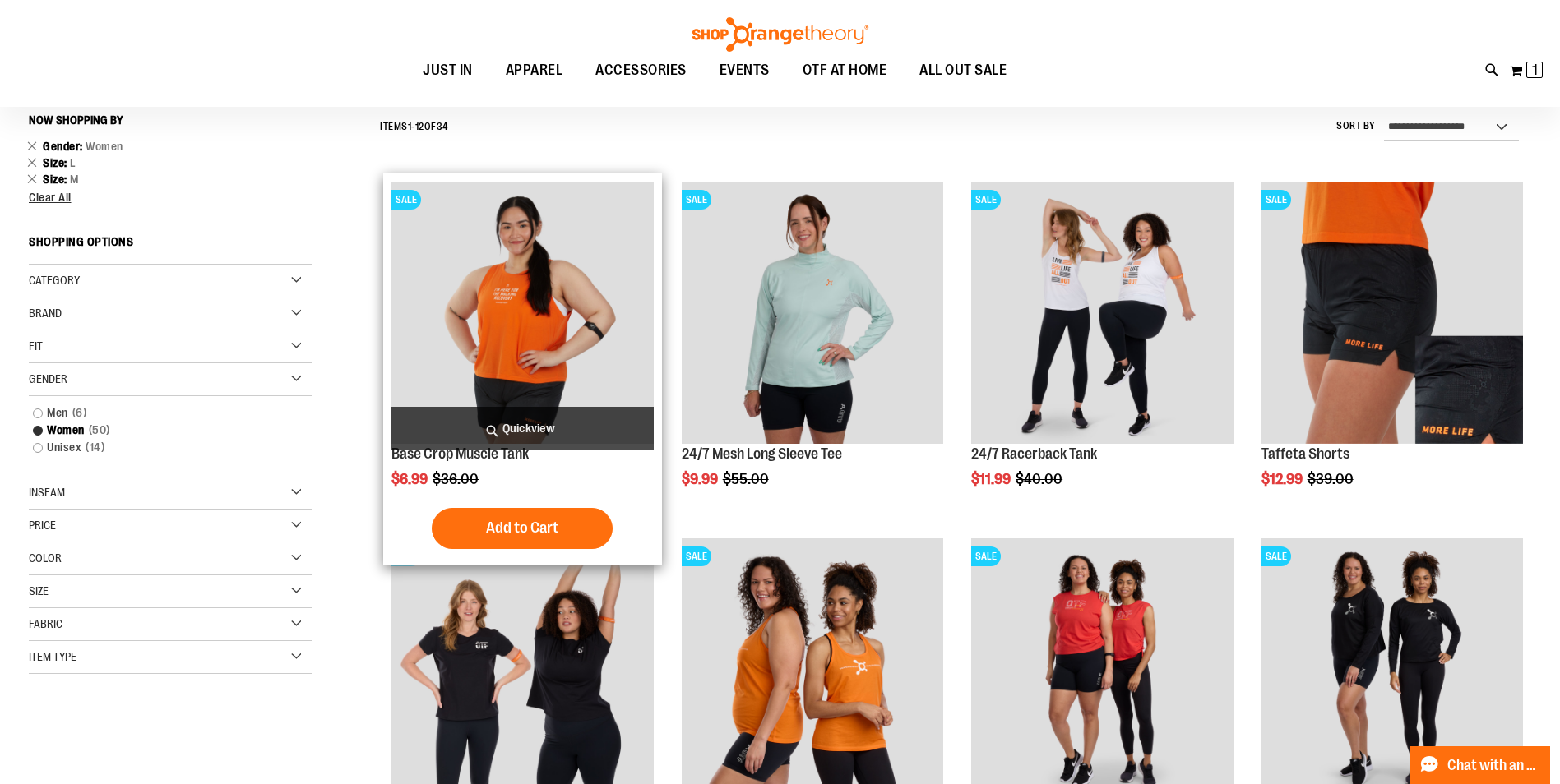
click at [559, 336] on img "product" at bounding box center [523, 312] width 262 height 262
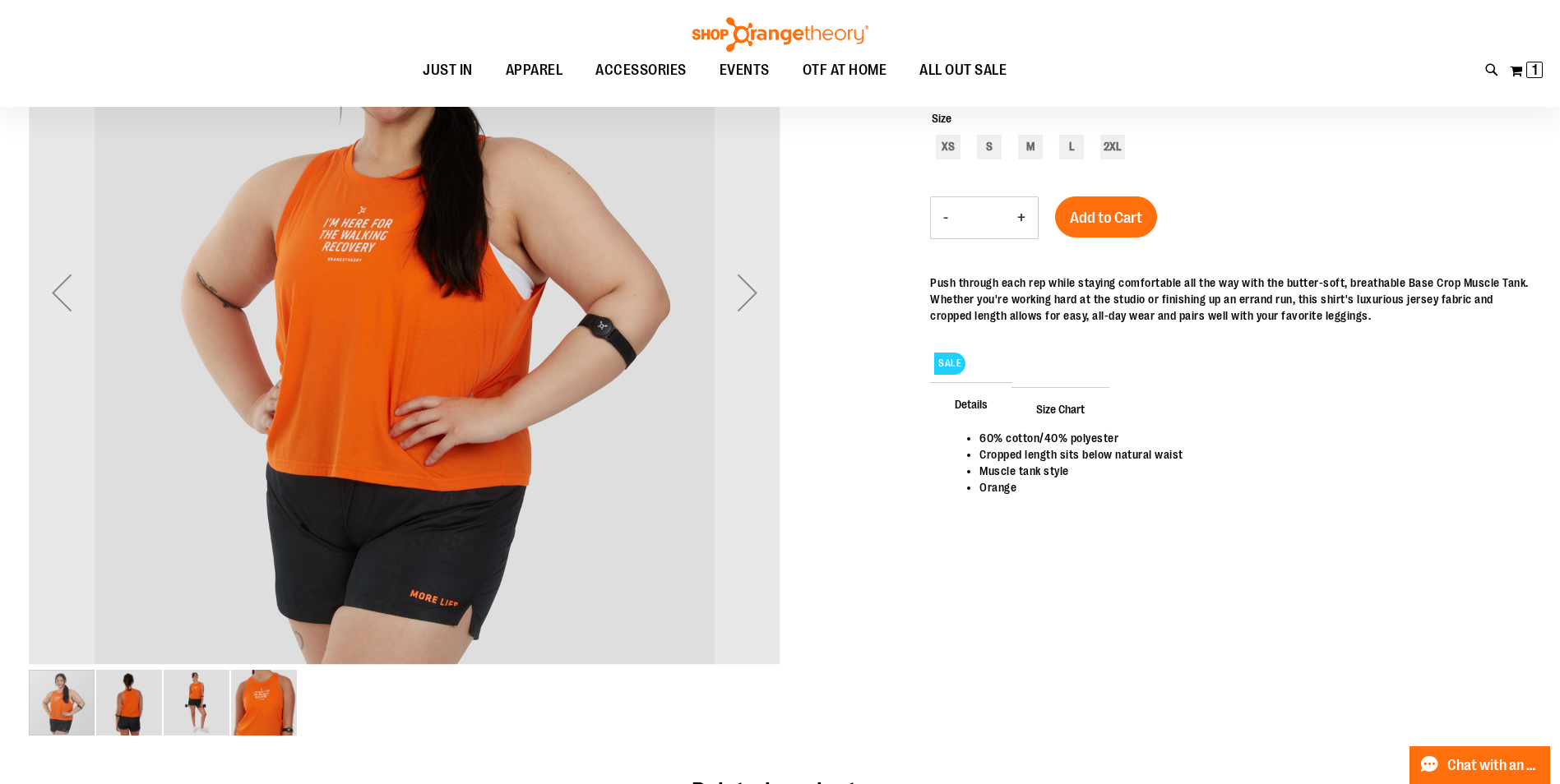
scroll to position [410, 0]
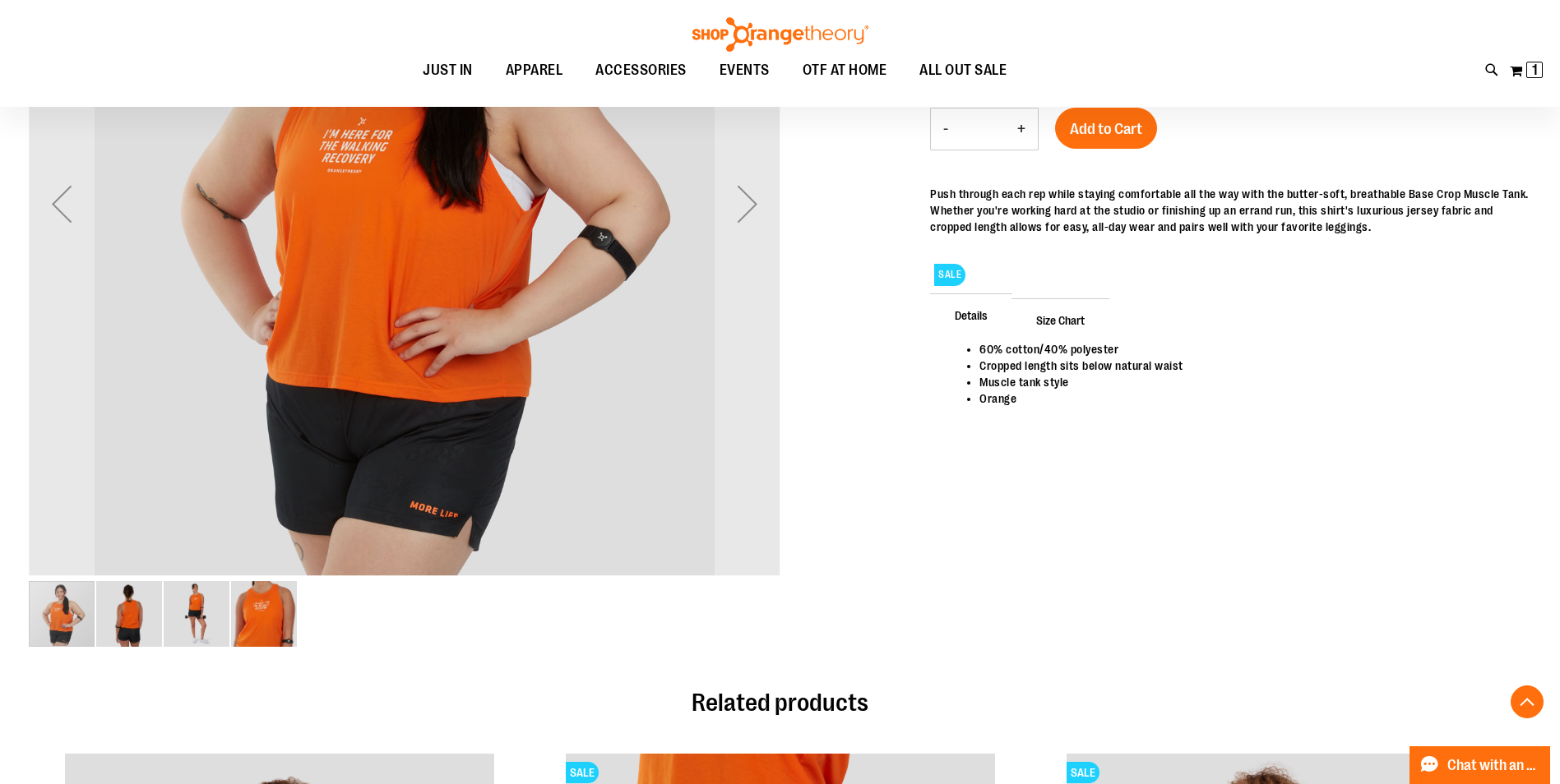
click at [207, 619] on img "image 3 of 4" at bounding box center [196, 614] width 65 height 65
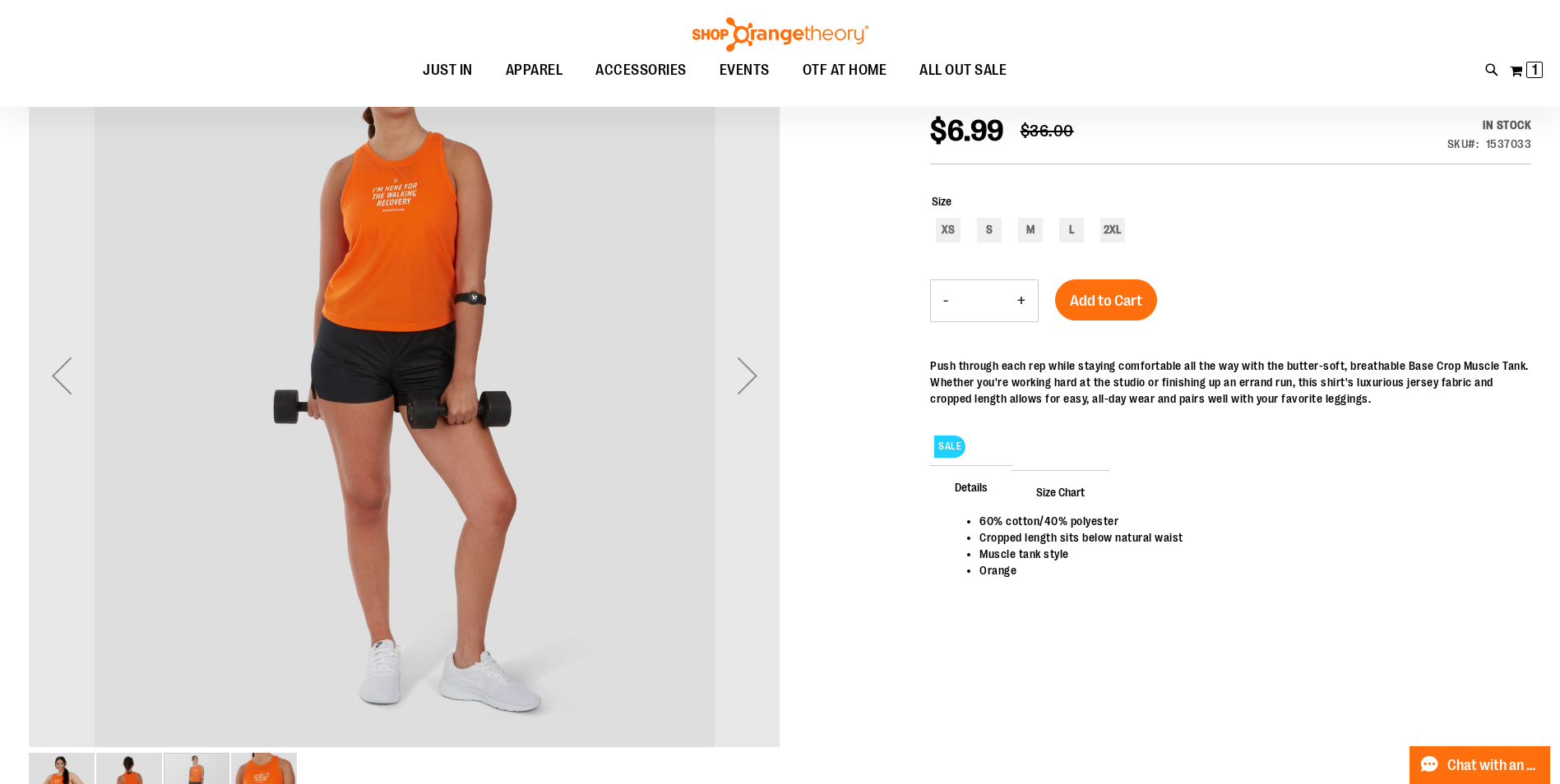
scroll to position [246, 0]
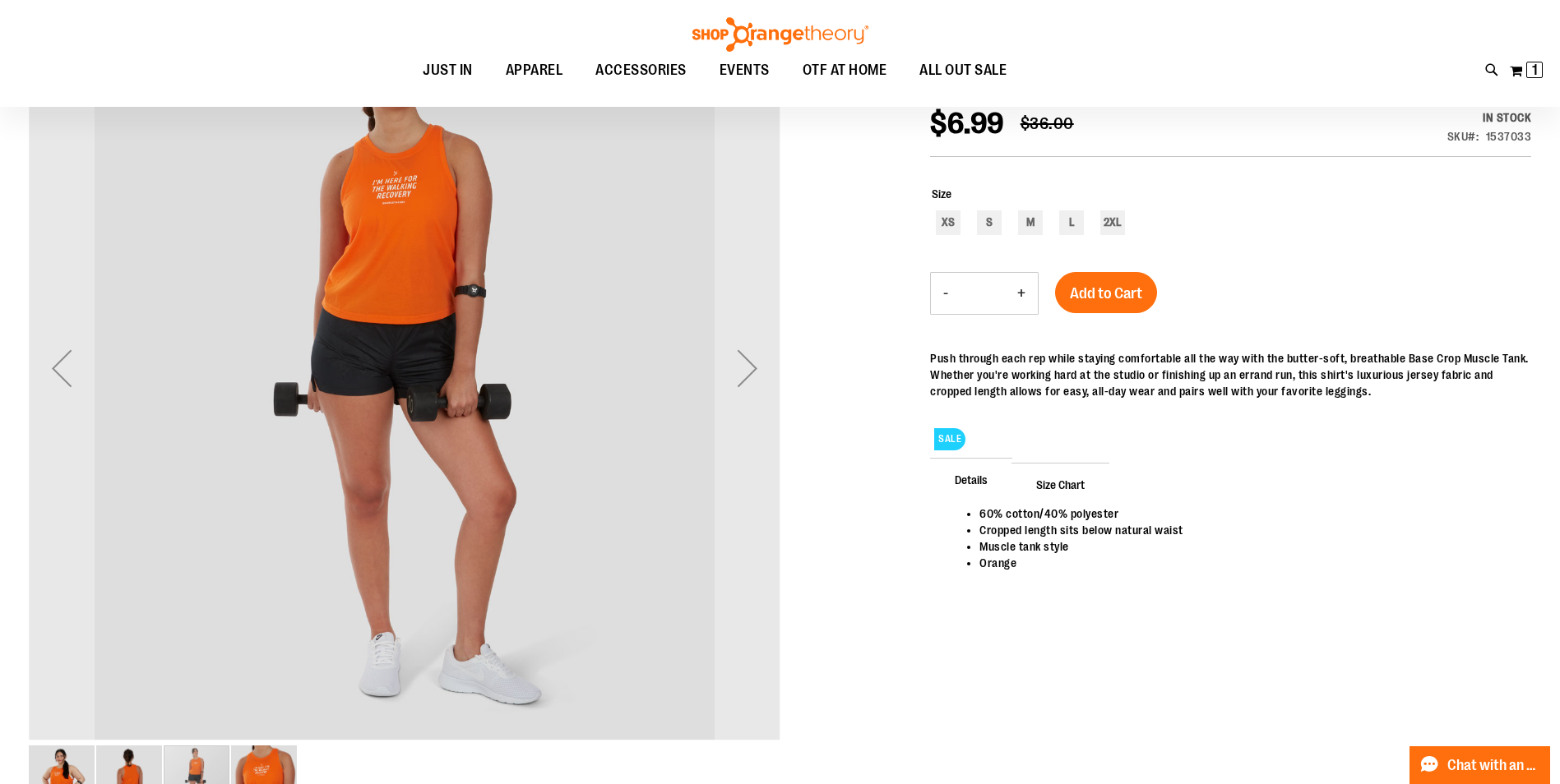
click at [118, 771] on img "image 2 of 4" at bounding box center [129, 778] width 65 height 65
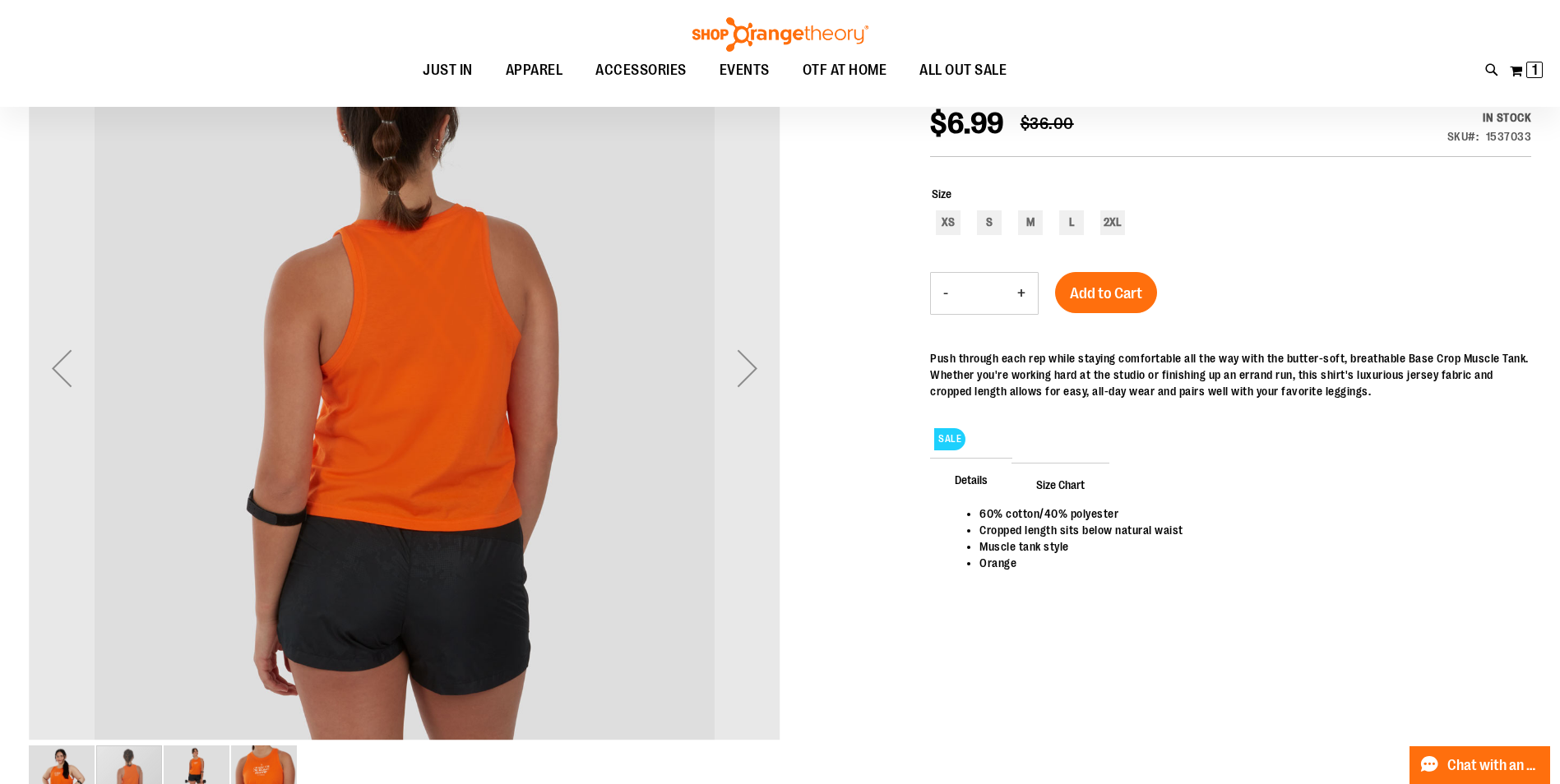
click at [255, 765] on img "image 4 of 4" at bounding box center [264, 778] width 65 height 65
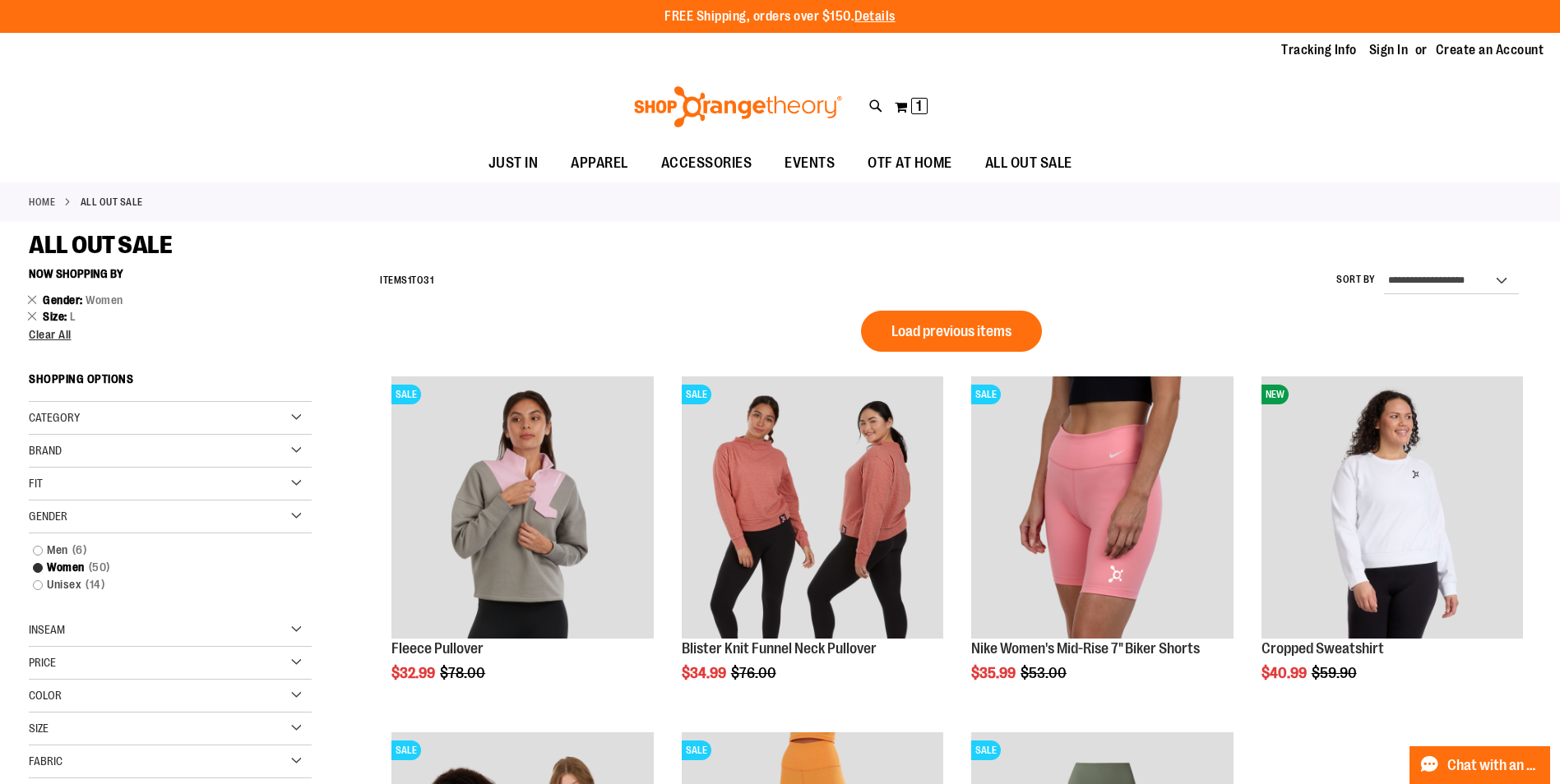
click at [40, 585] on link "Unisex 14 items" at bounding box center [161, 584] width 272 height 17
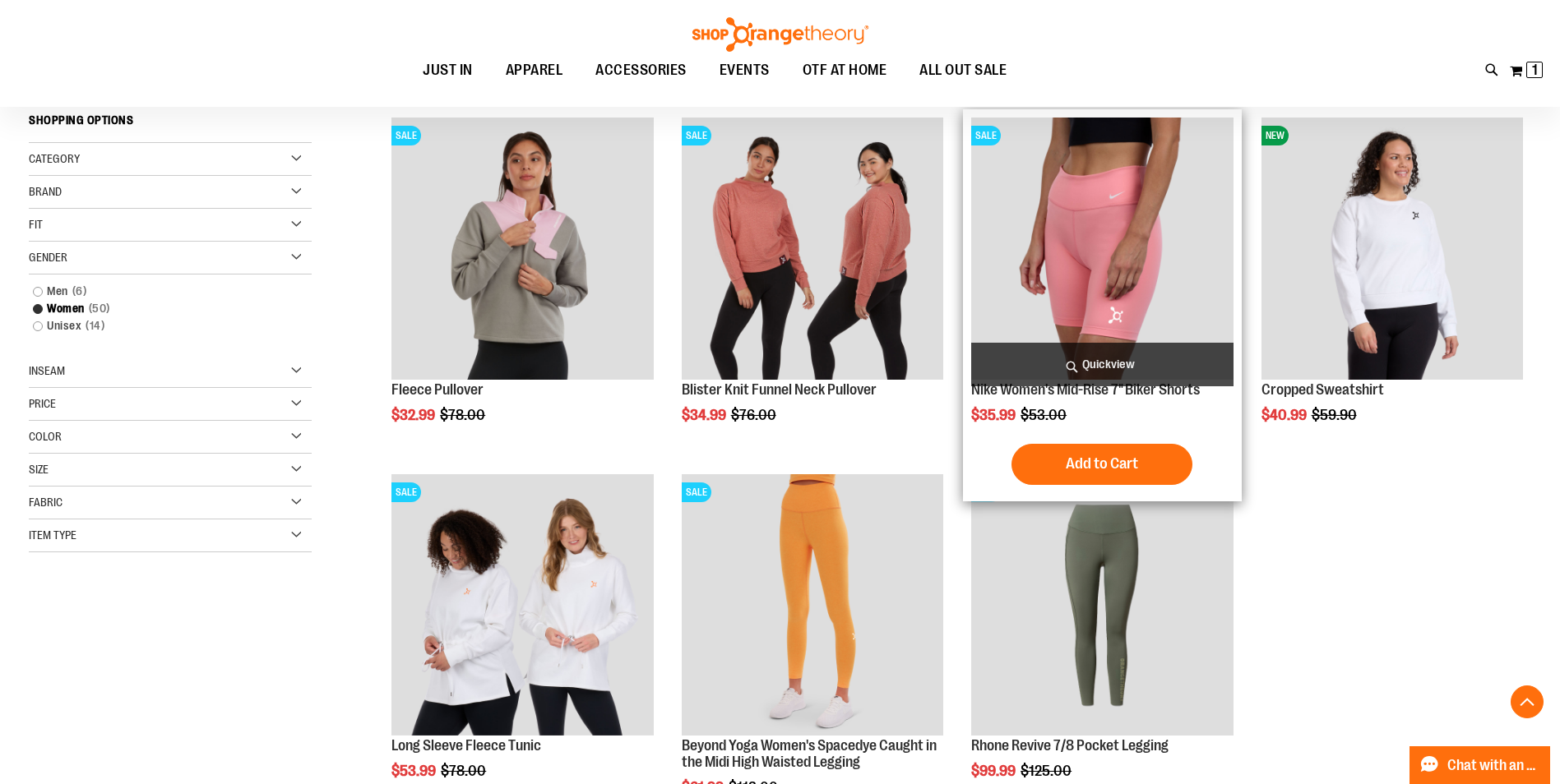
scroll to position [260, 0]
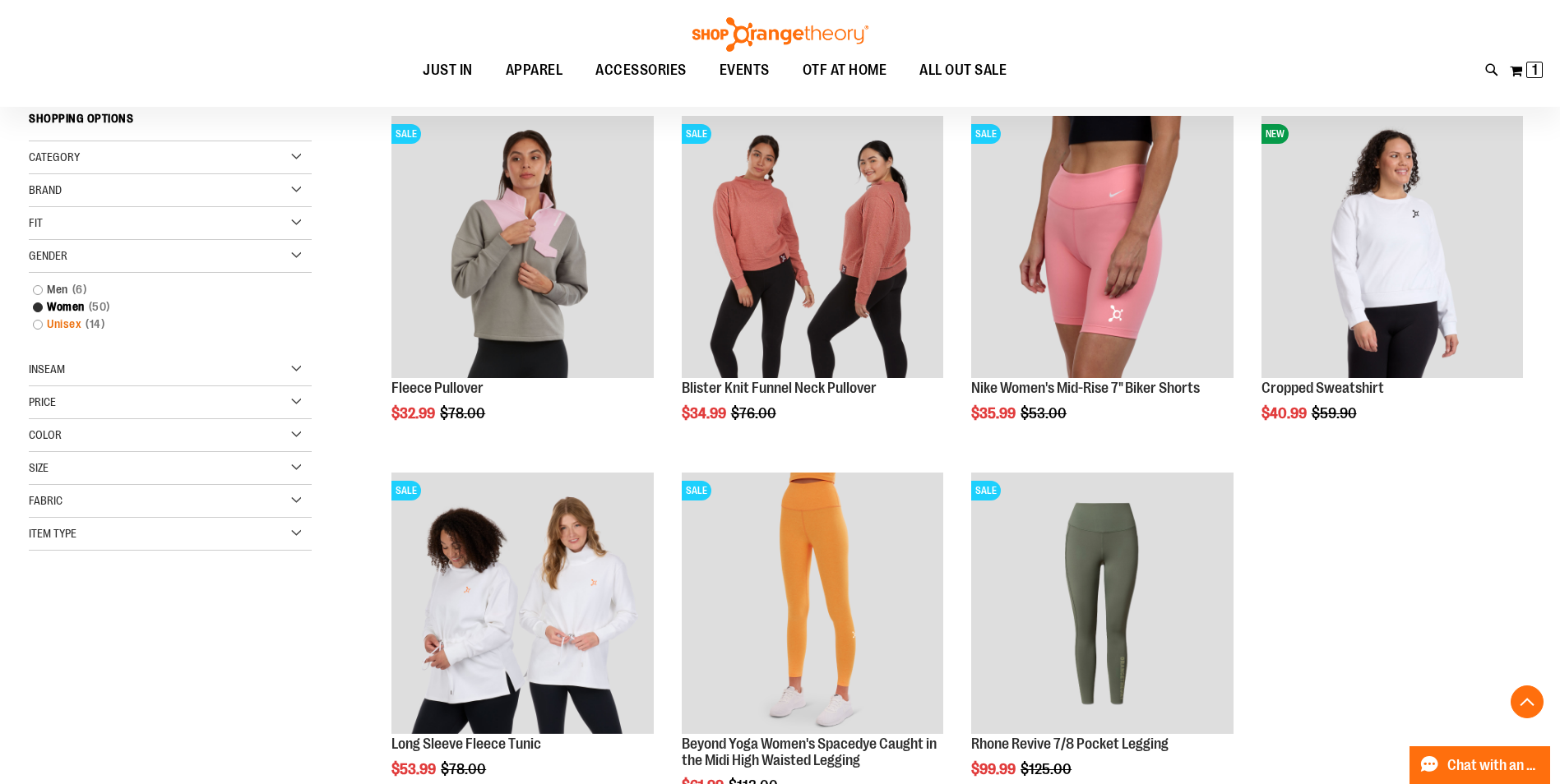
click at [38, 325] on link "Unisex 14 items" at bounding box center [161, 323] width 272 height 17
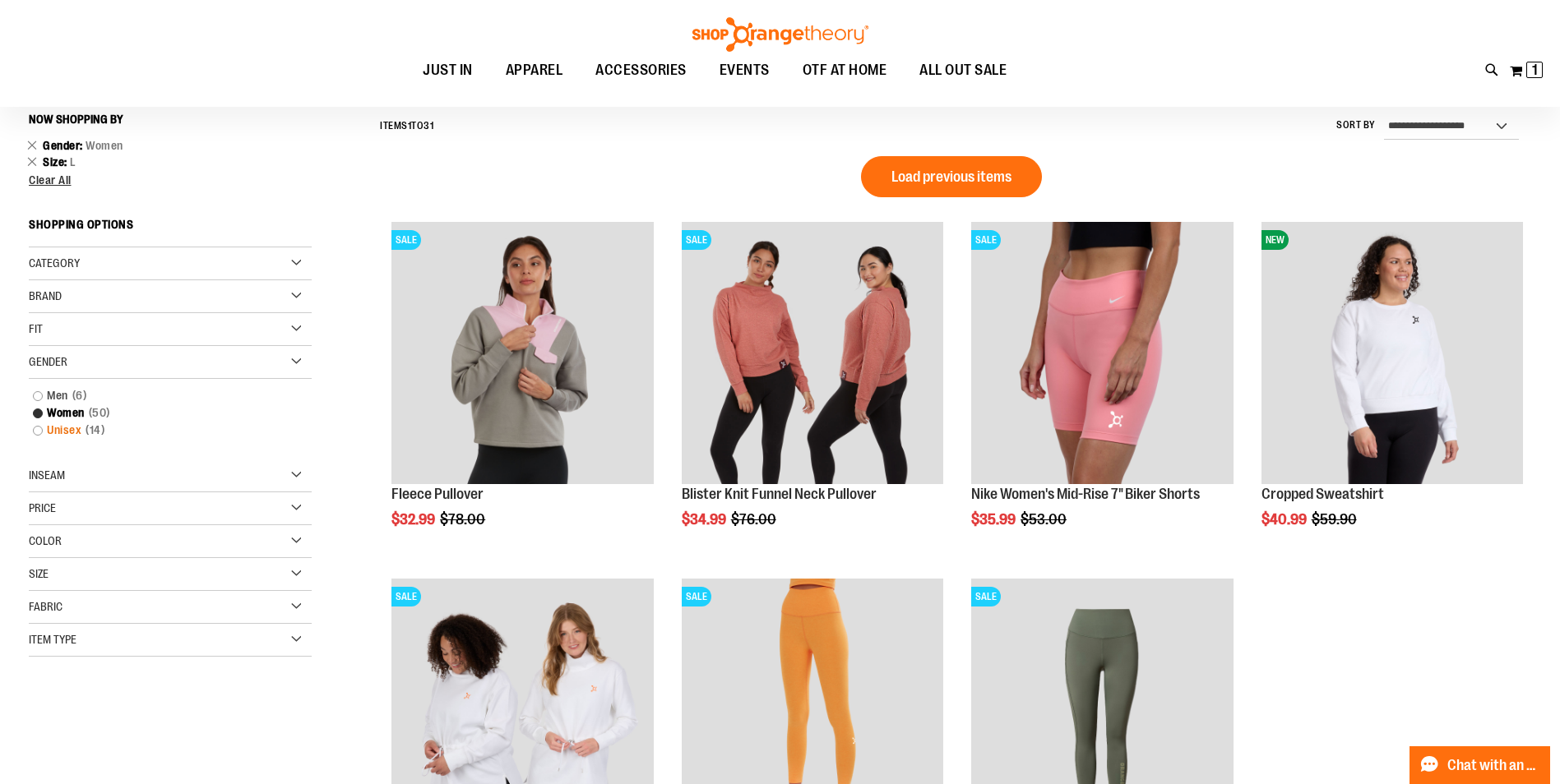
scroll to position [153, 0]
